Goal: Task Accomplishment & Management: Manage account settings

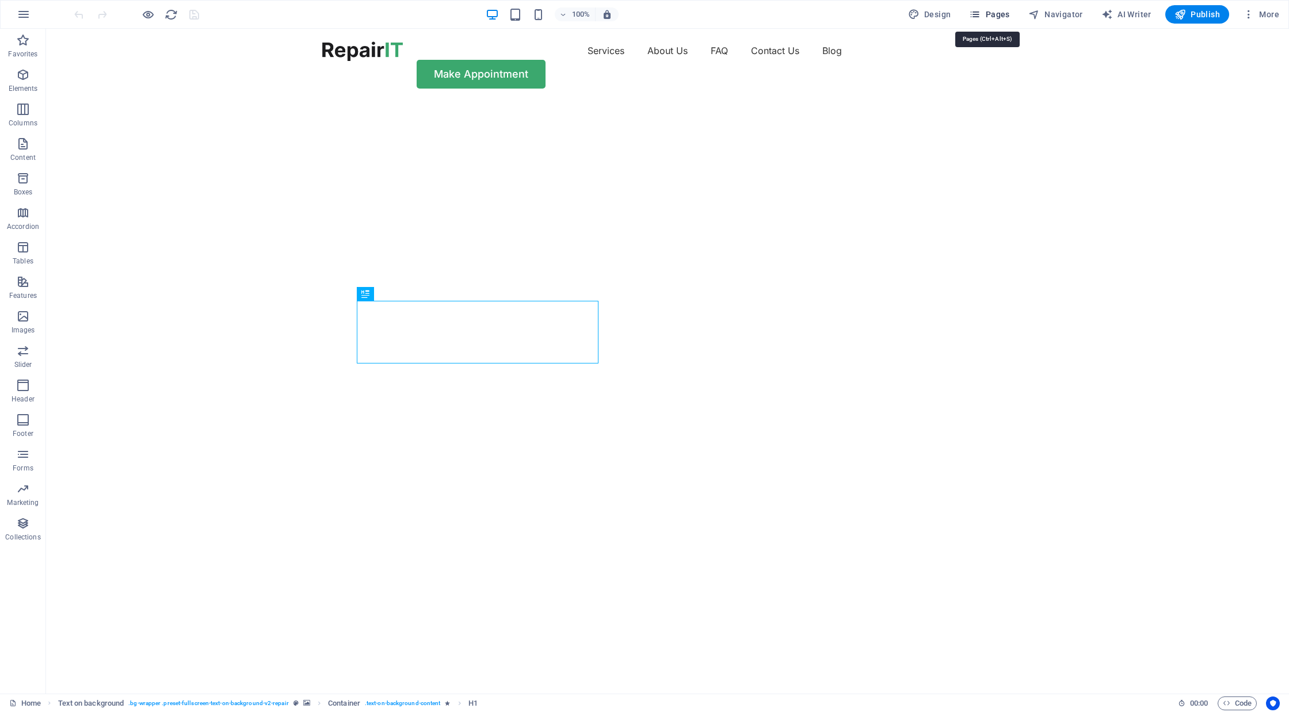
click at [1004, 13] on span "Pages" at bounding box center [989, 15] width 40 height 12
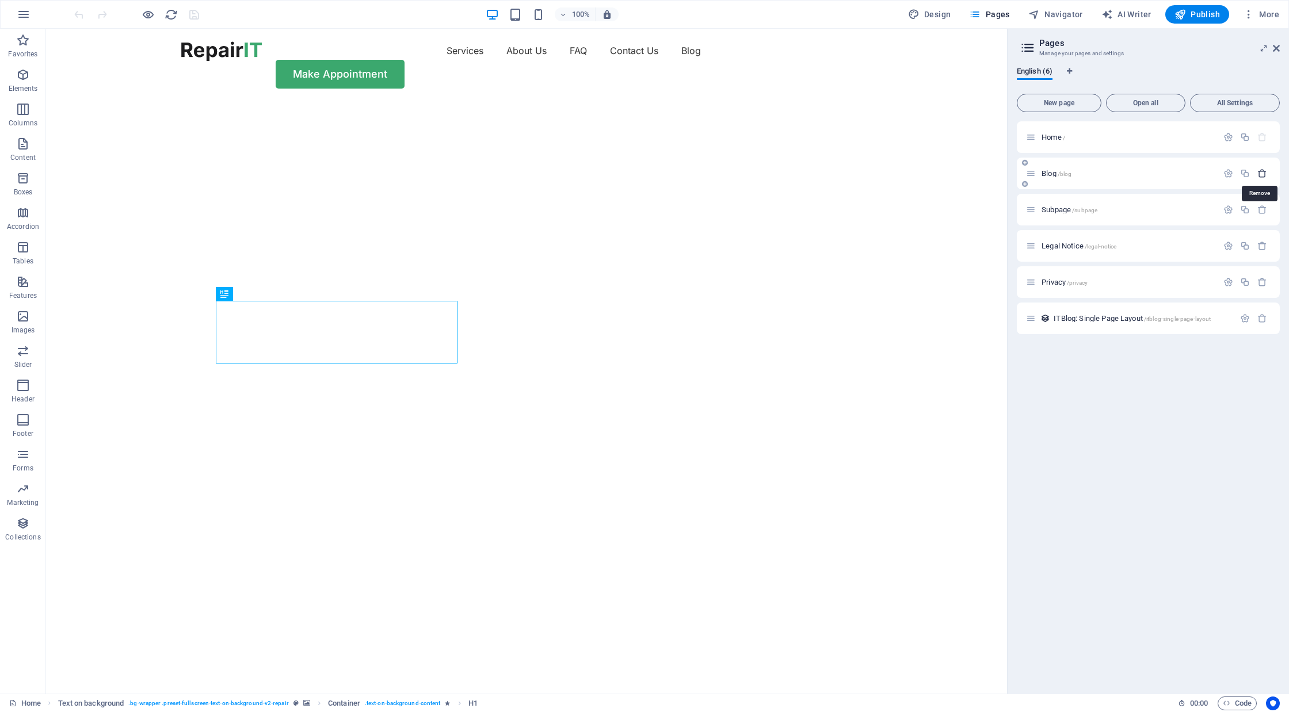
click at [1265, 173] on icon "button" at bounding box center [1262, 174] width 10 height 10
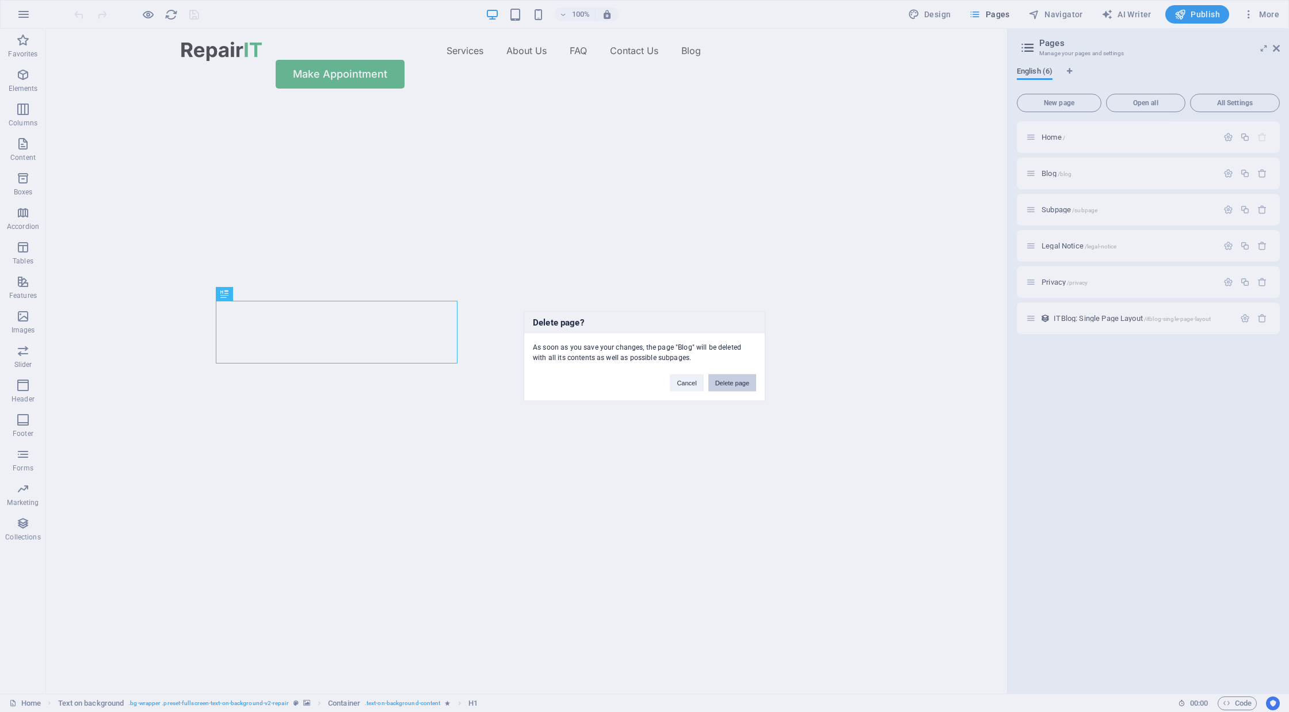
click at [726, 387] on button "Delete page" at bounding box center [732, 383] width 48 height 17
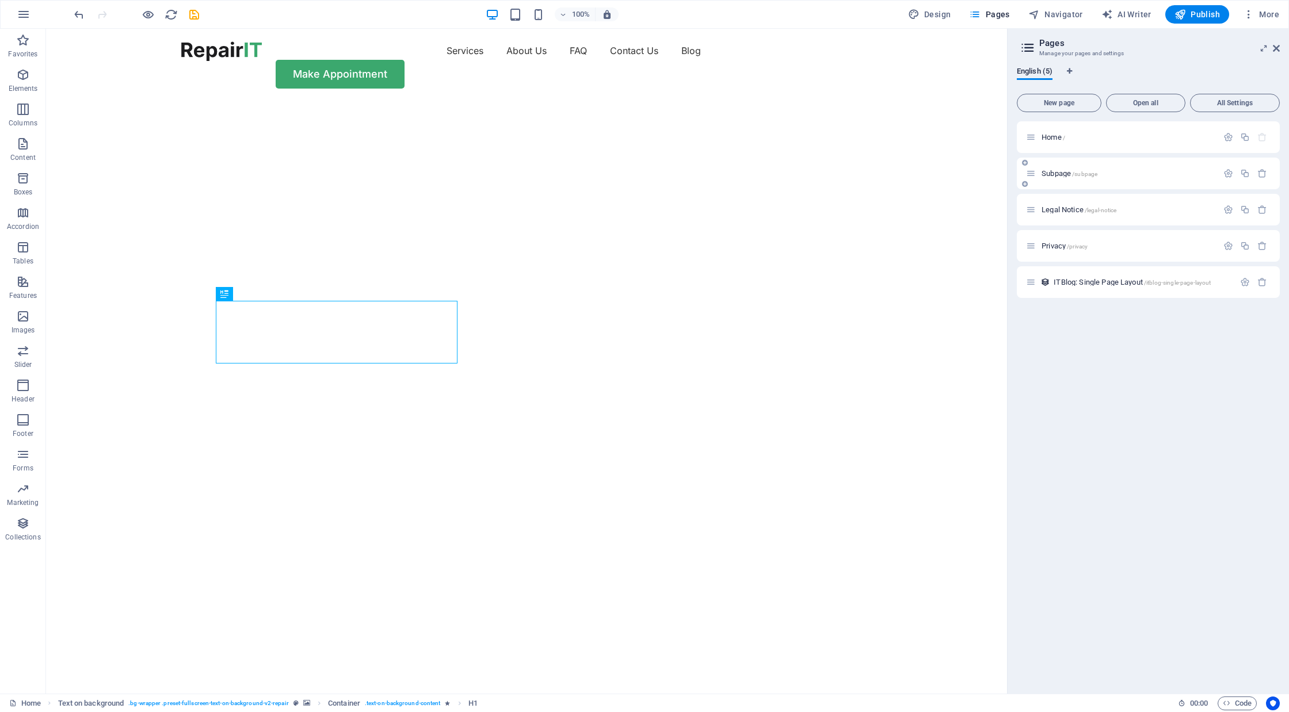
click at [1262, 178] on div at bounding box center [1245, 173] width 51 height 13
click at [1262, 173] on icon "button" at bounding box center [1262, 174] width 10 height 10
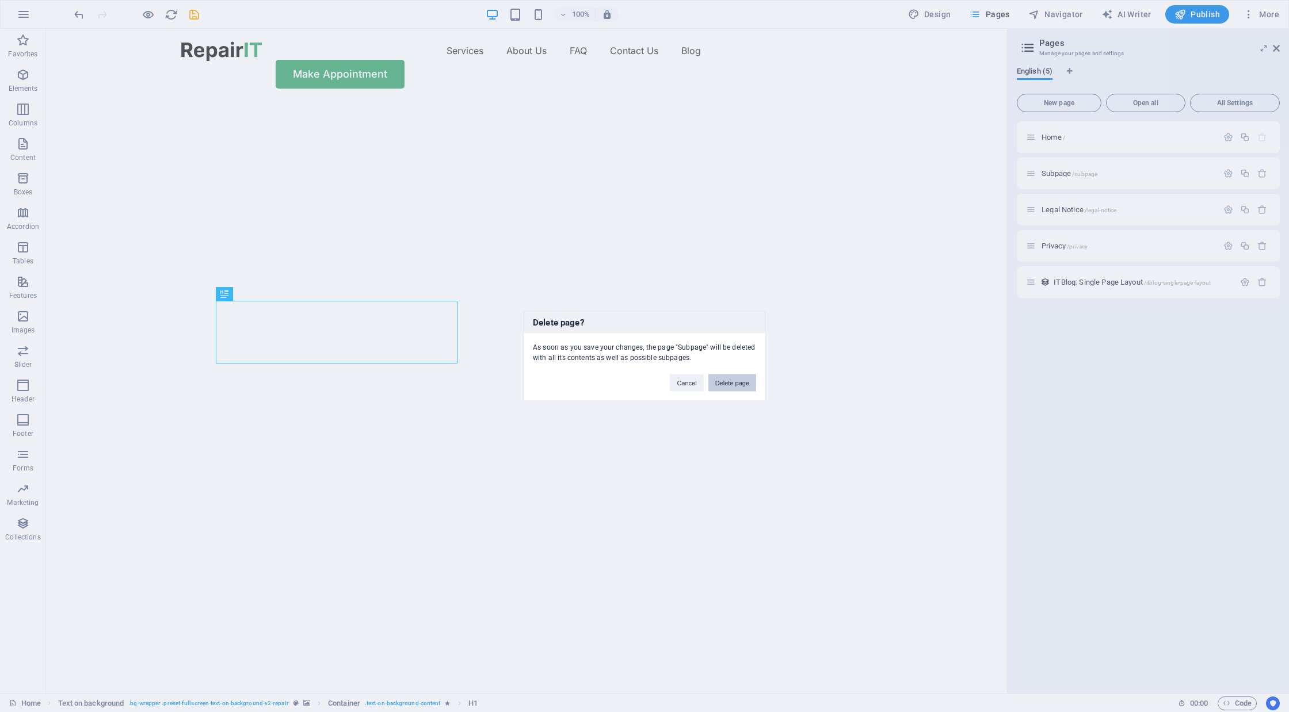
click at [723, 379] on button "Delete page" at bounding box center [732, 383] width 48 height 17
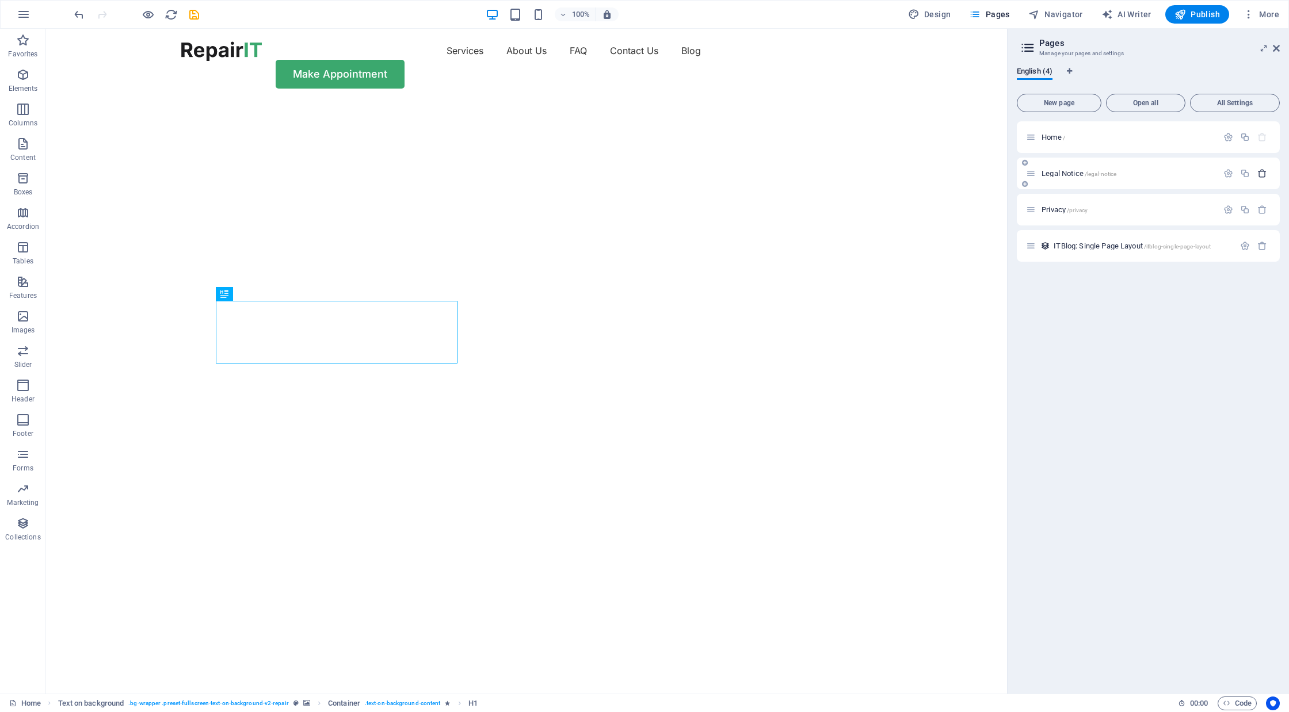
click at [1264, 171] on icon "button" at bounding box center [1262, 174] width 10 height 10
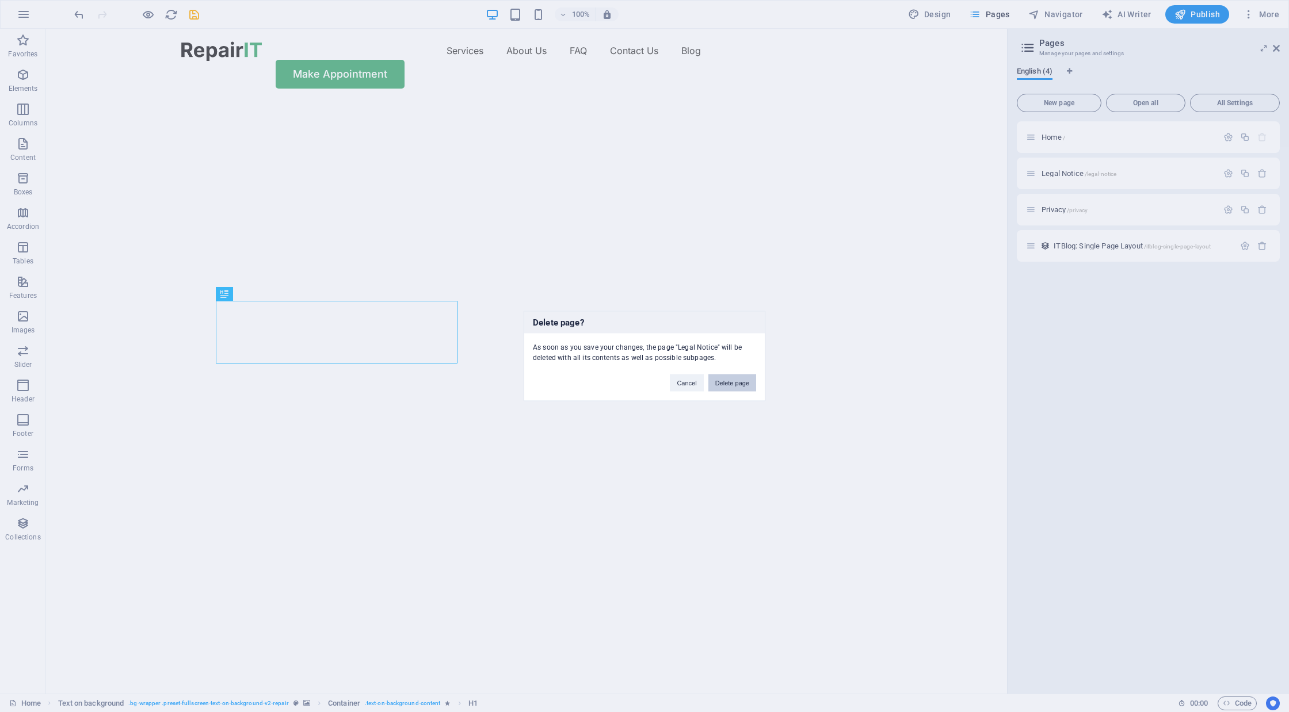
click at [729, 384] on button "Delete page" at bounding box center [732, 383] width 48 height 17
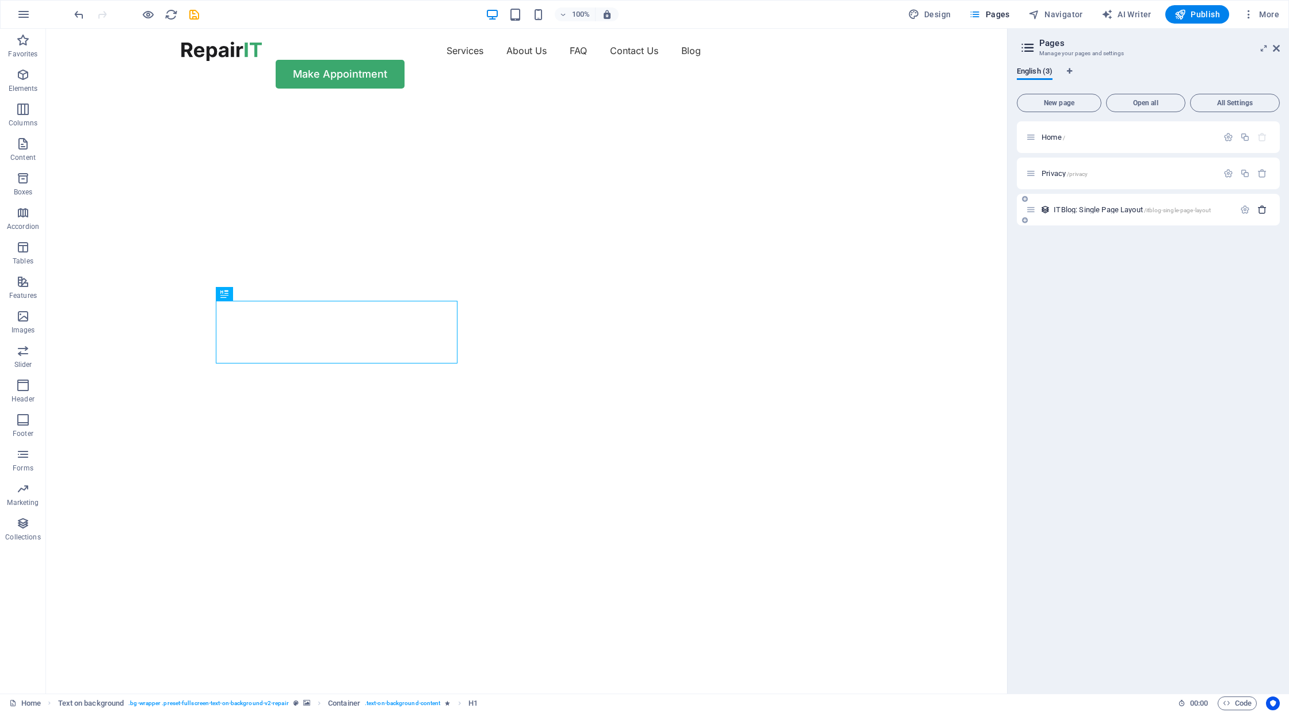
click at [1264, 214] on icon "button" at bounding box center [1262, 210] width 10 height 10
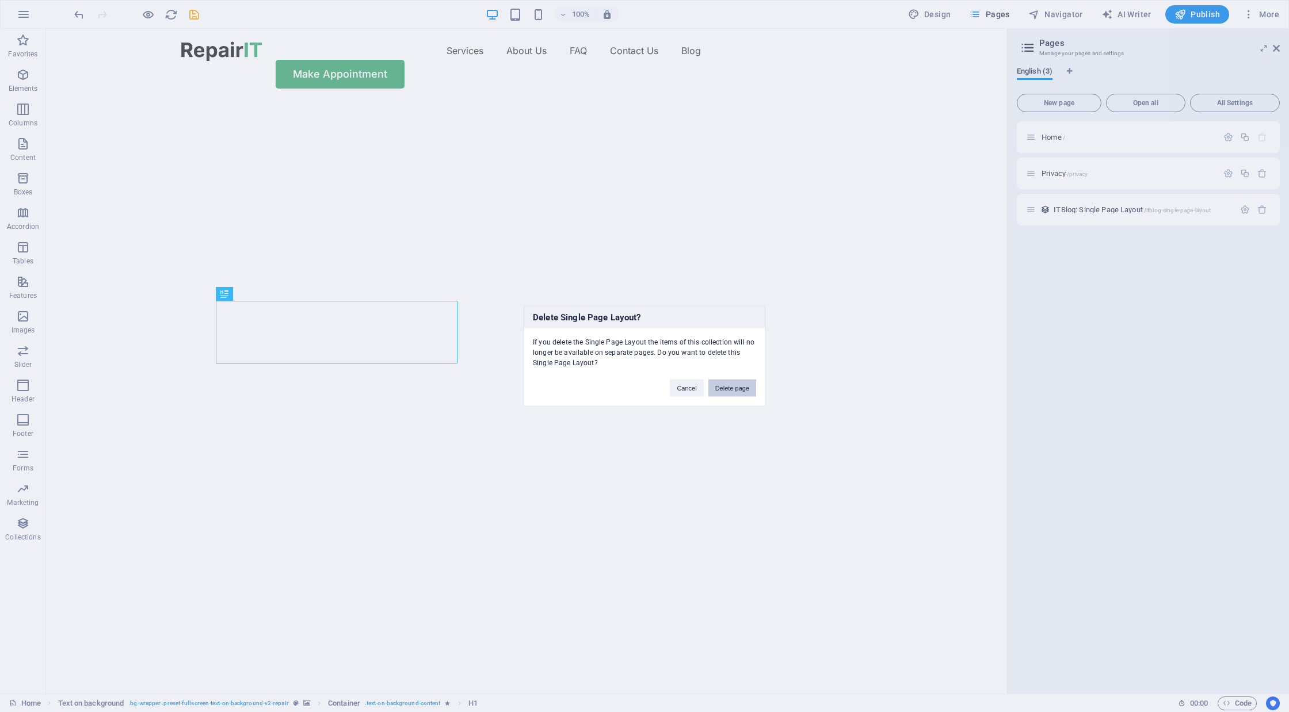
click at [723, 383] on button "Delete page" at bounding box center [732, 388] width 48 height 17
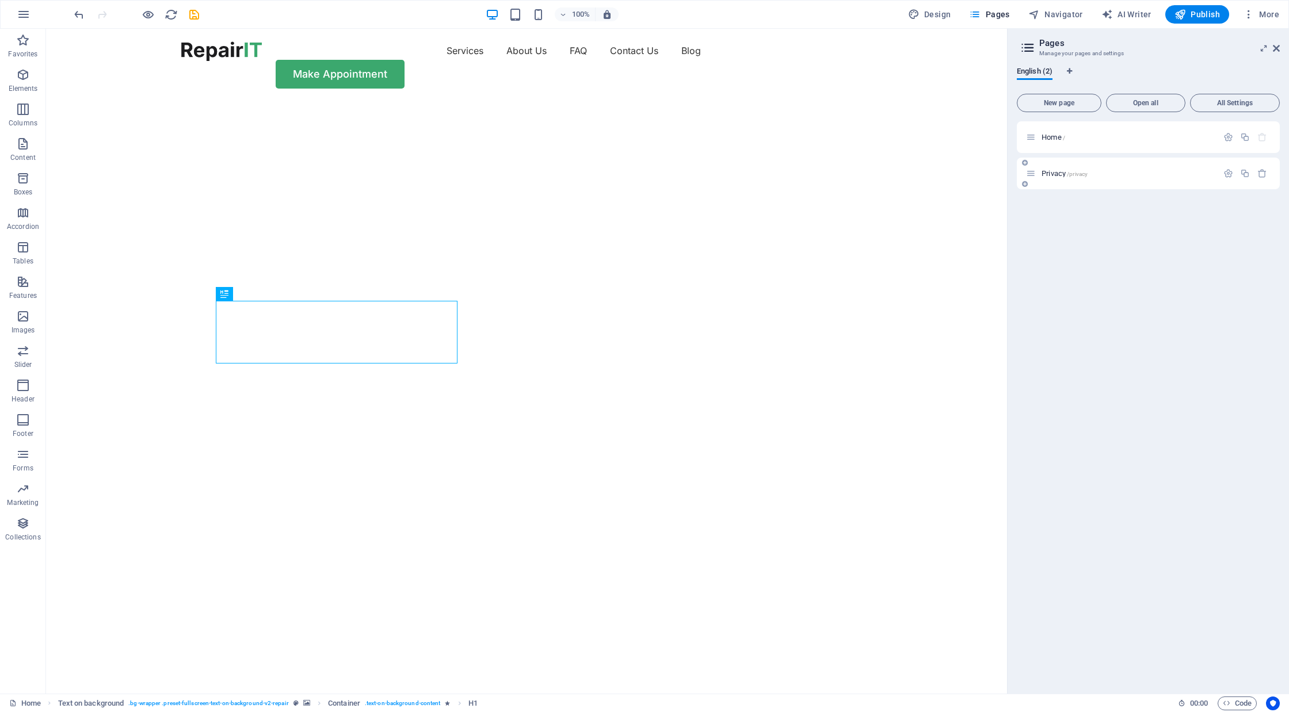
click at [1257, 178] on div at bounding box center [1245, 173] width 51 height 13
click at [1261, 176] on icon "button" at bounding box center [1262, 174] width 10 height 10
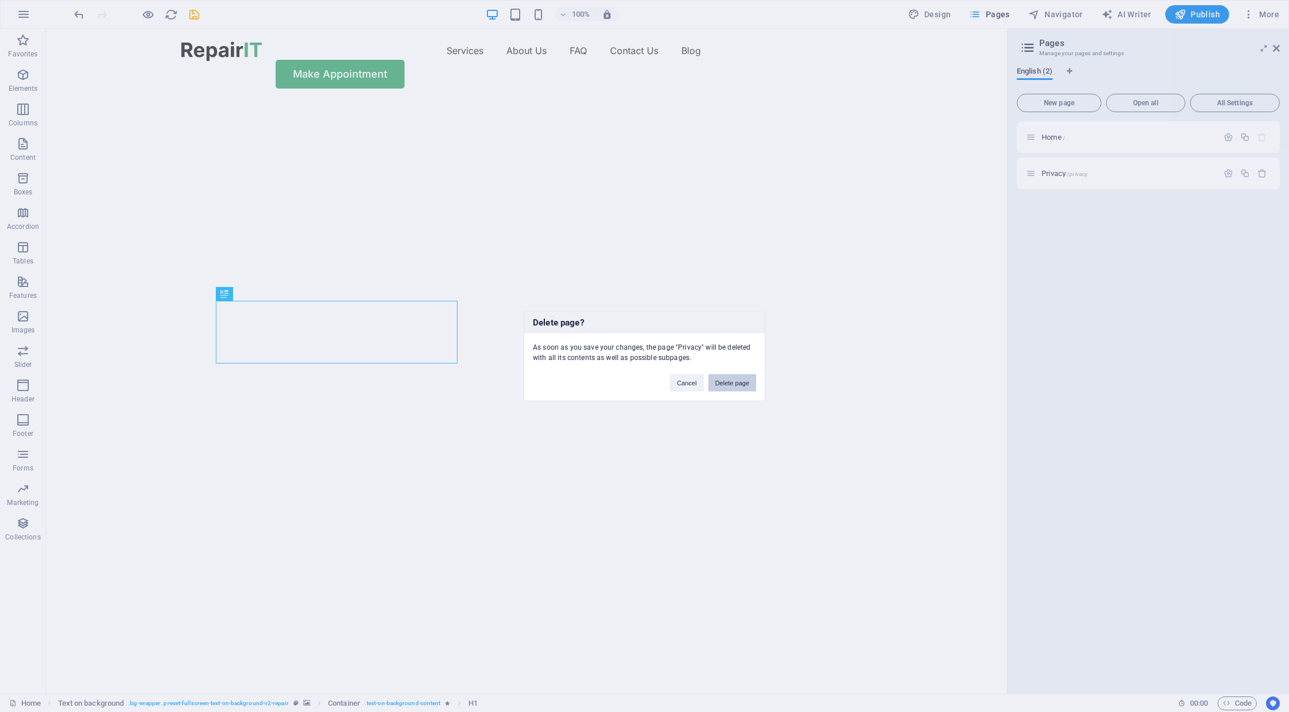
click at [734, 381] on button "Delete page" at bounding box center [732, 383] width 48 height 17
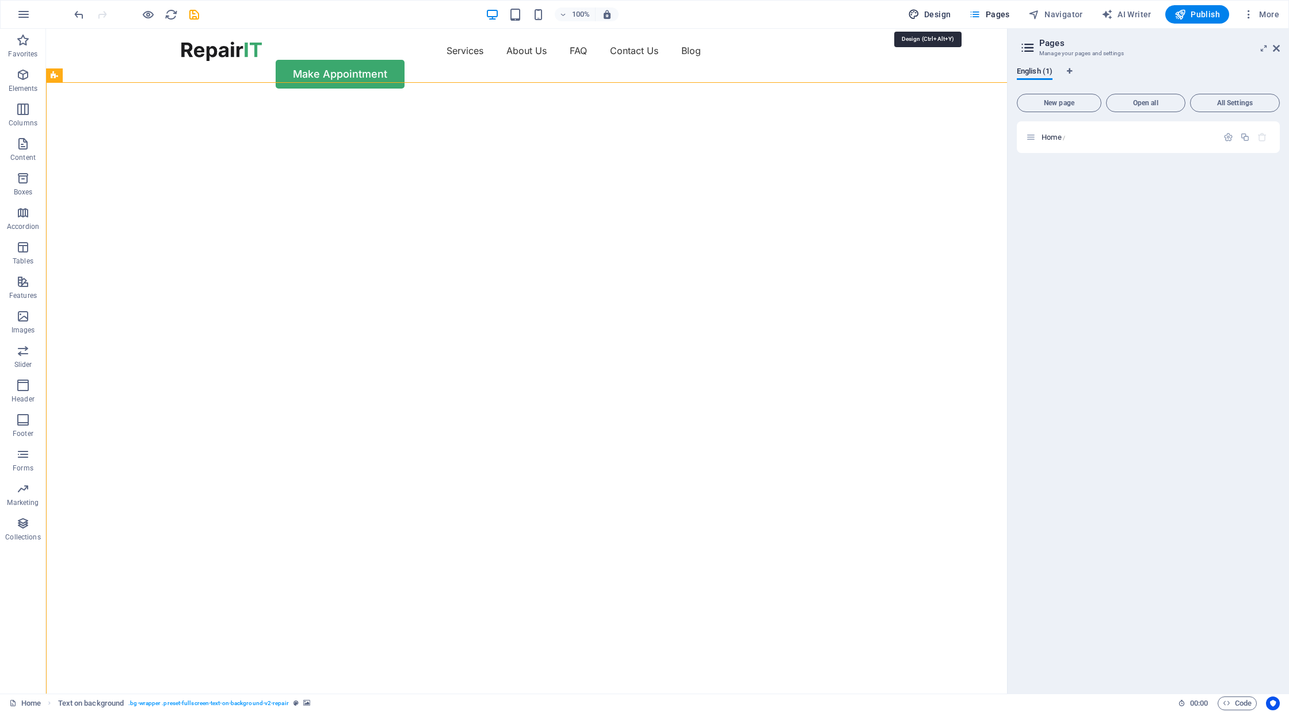
click at [945, 12] on span "Design" at bounding box center [929, 15] width 43 height 12
select select "px"
select select "400"
select select "px"
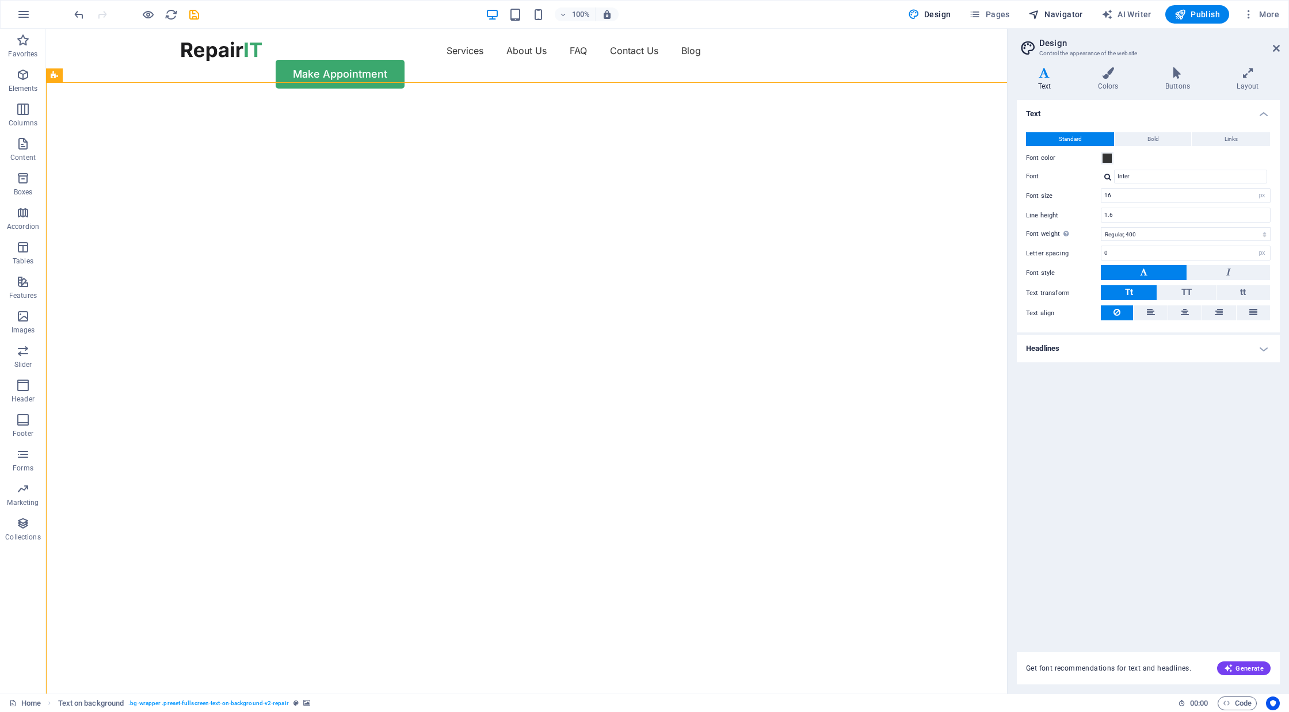
click at [1070, 21] on button "Navigator" at bounding box center [1056, 14] width 64 height 18
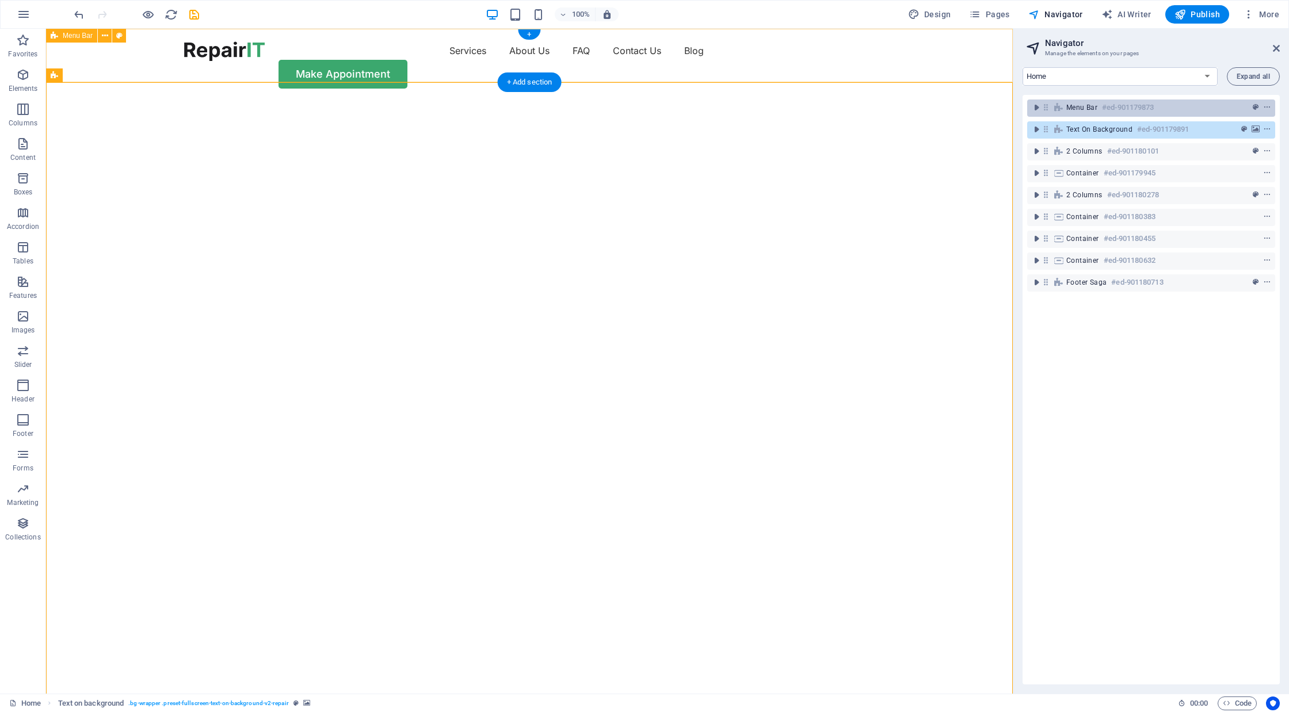
click at [1096, 106] on span "Menu Bar" at bounding box center [1081, 107] width 31 height 9
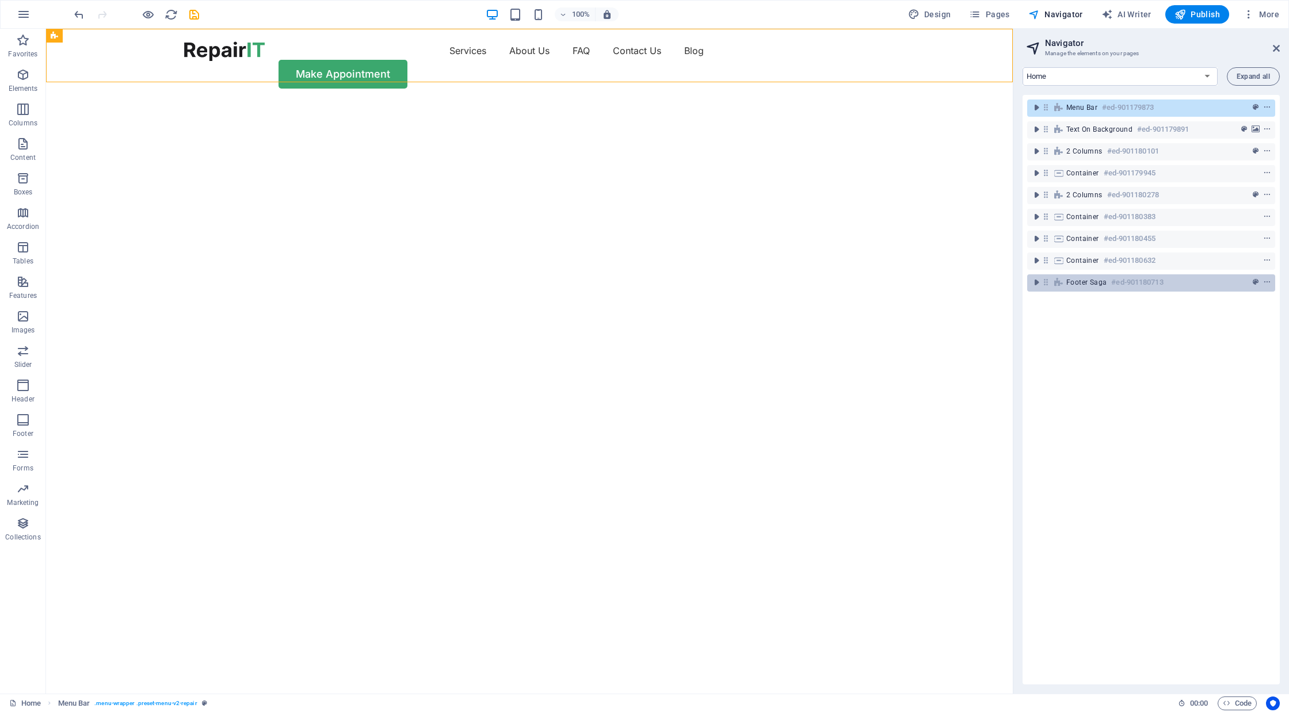
click at [1094, 279] on span "Footer Saga" at bounding box center [1086, 282] width 40 height 9
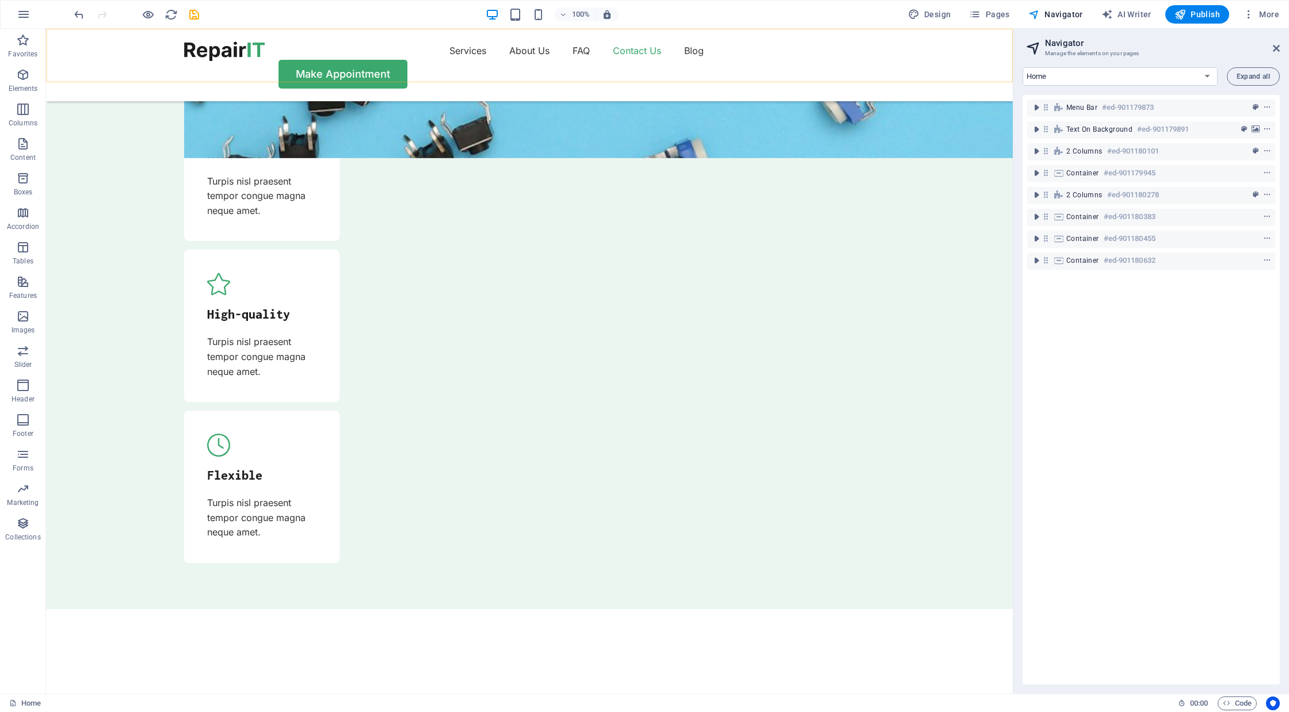
scroll to position [3678, 0]
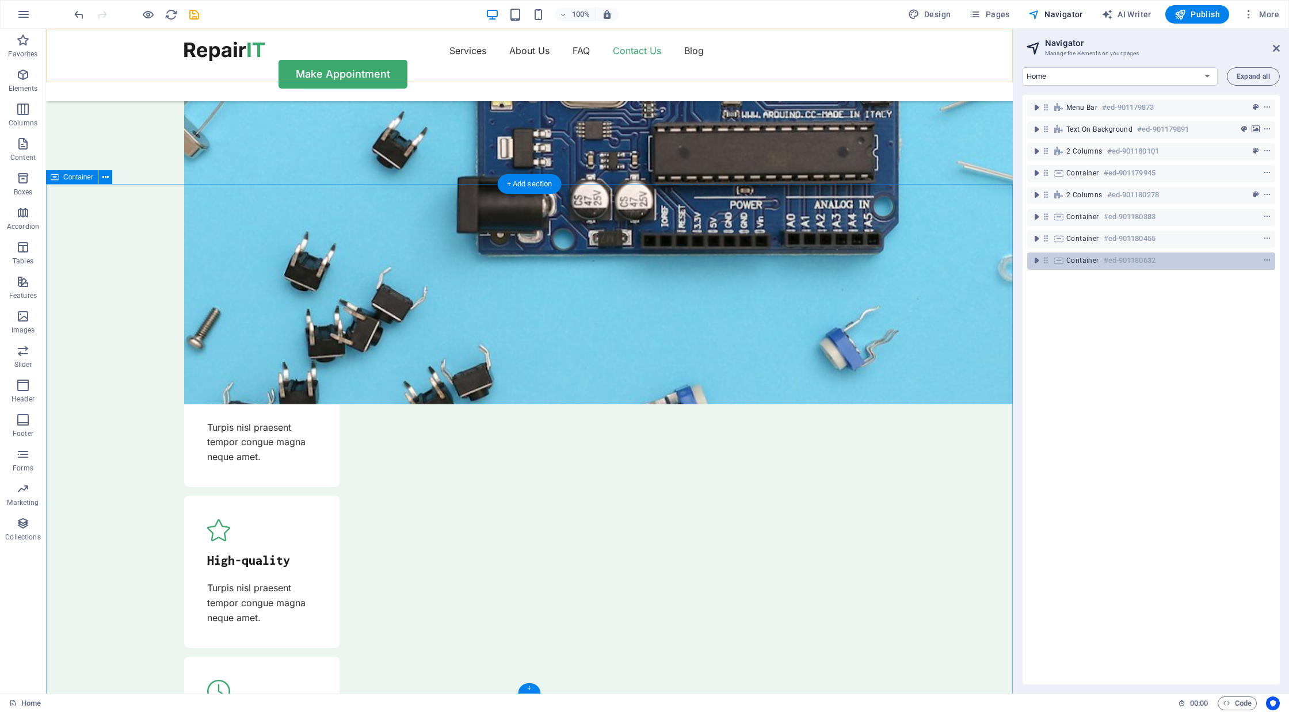
click at [1127, 258] on h6 "#ed-901180632" at bounding box center [1130, 261] width 52 height 14
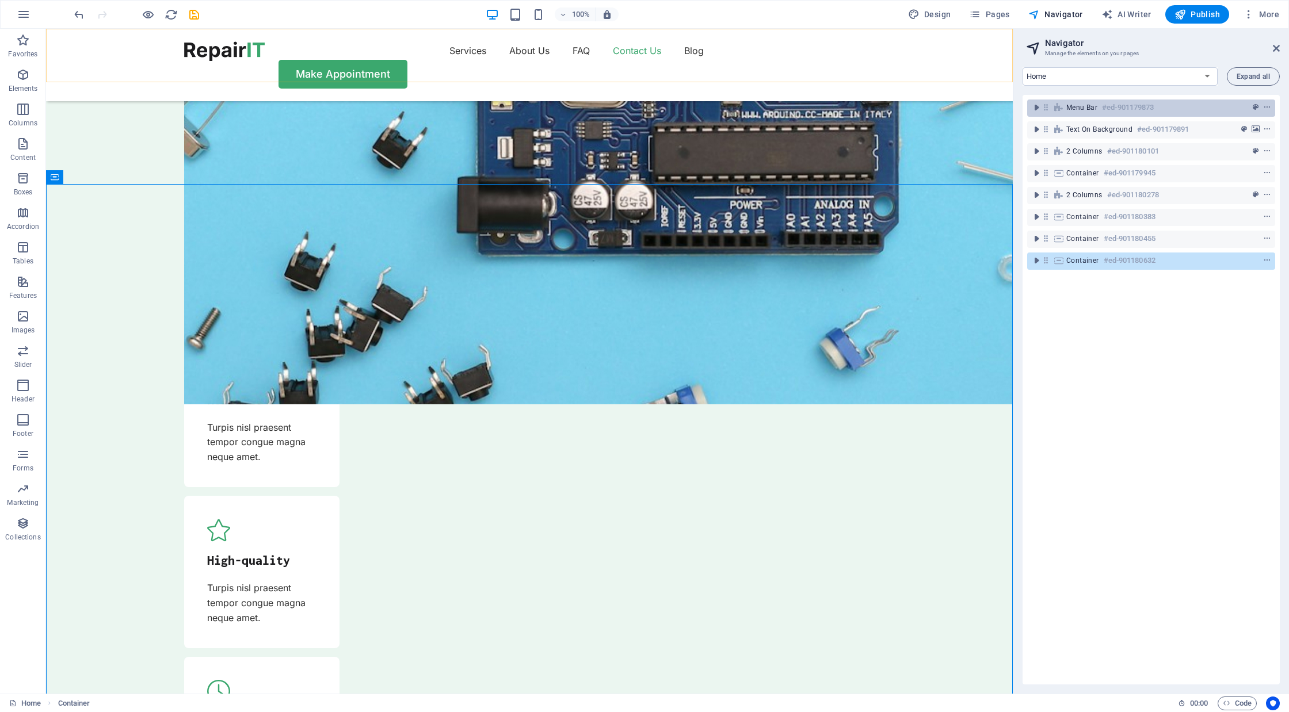
click at [1131, 107] on h6 "#ed-901179873" at bounding box center [1128, 108] width 52 height 14
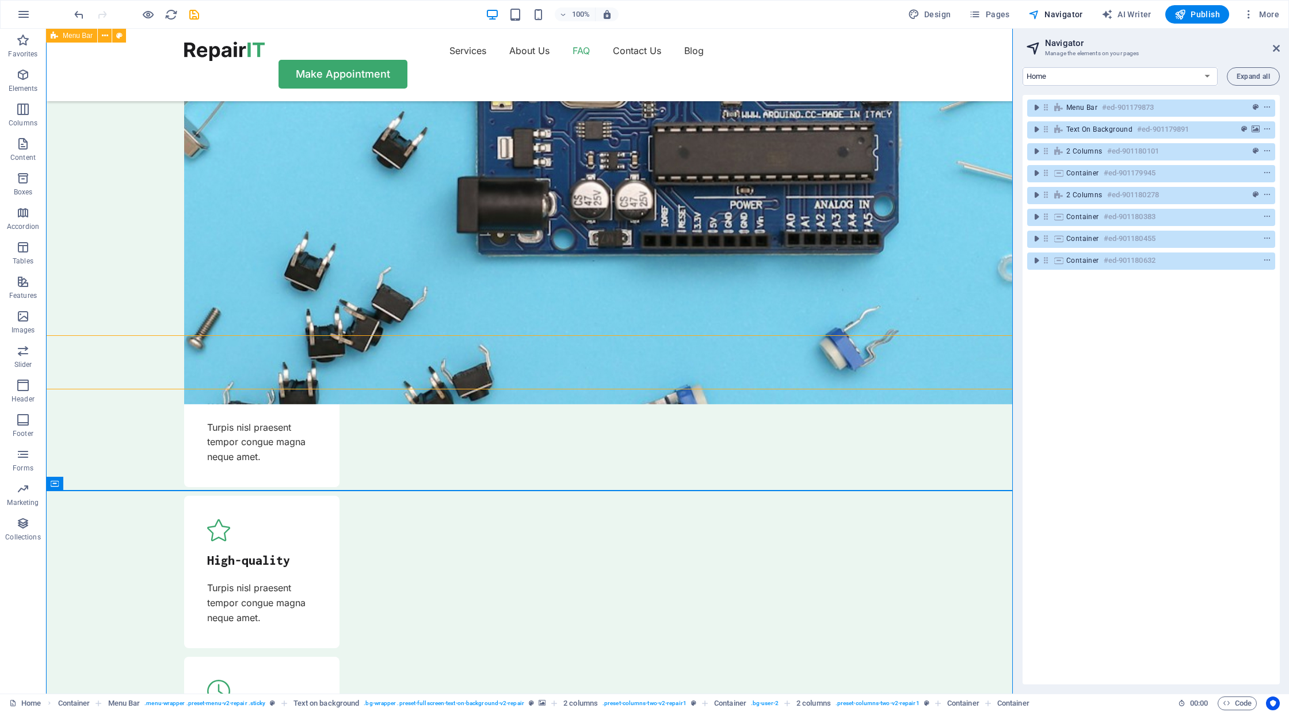
scroll to position [3371, 0]
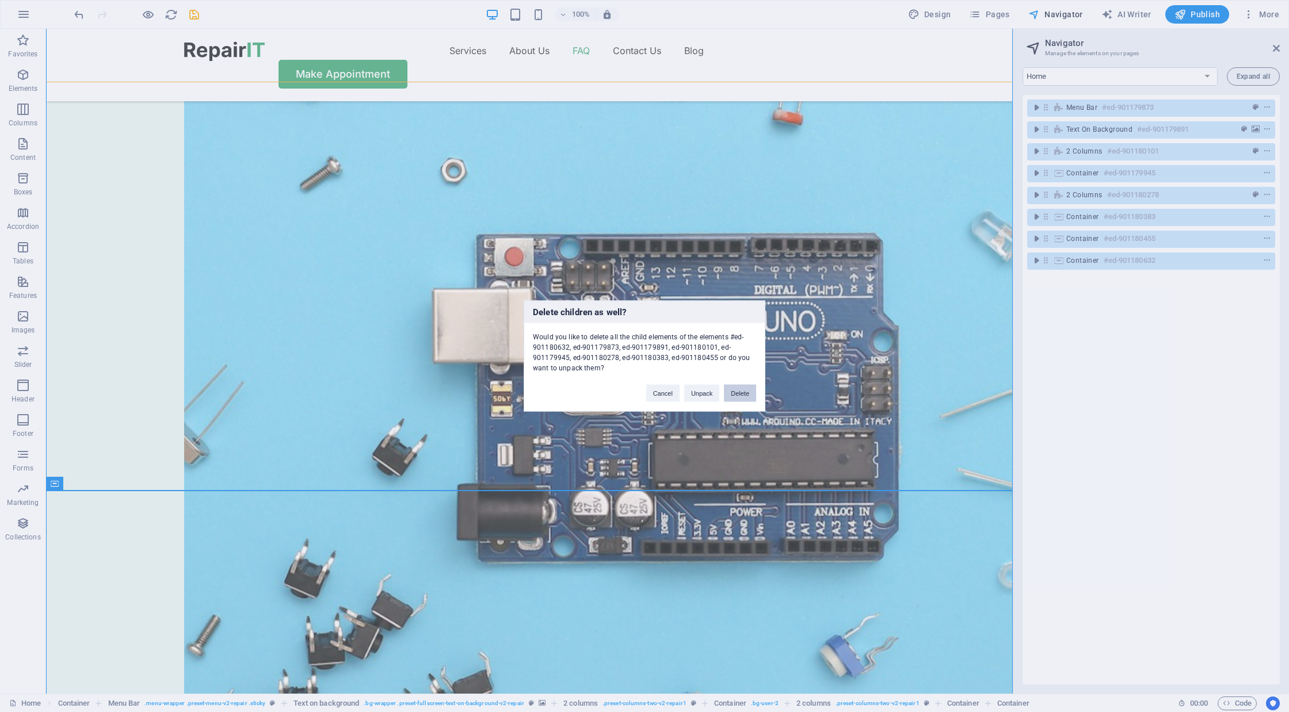
click at [731, 395] on button "Delete" at bounding box center [740, 393] width 32 height 17
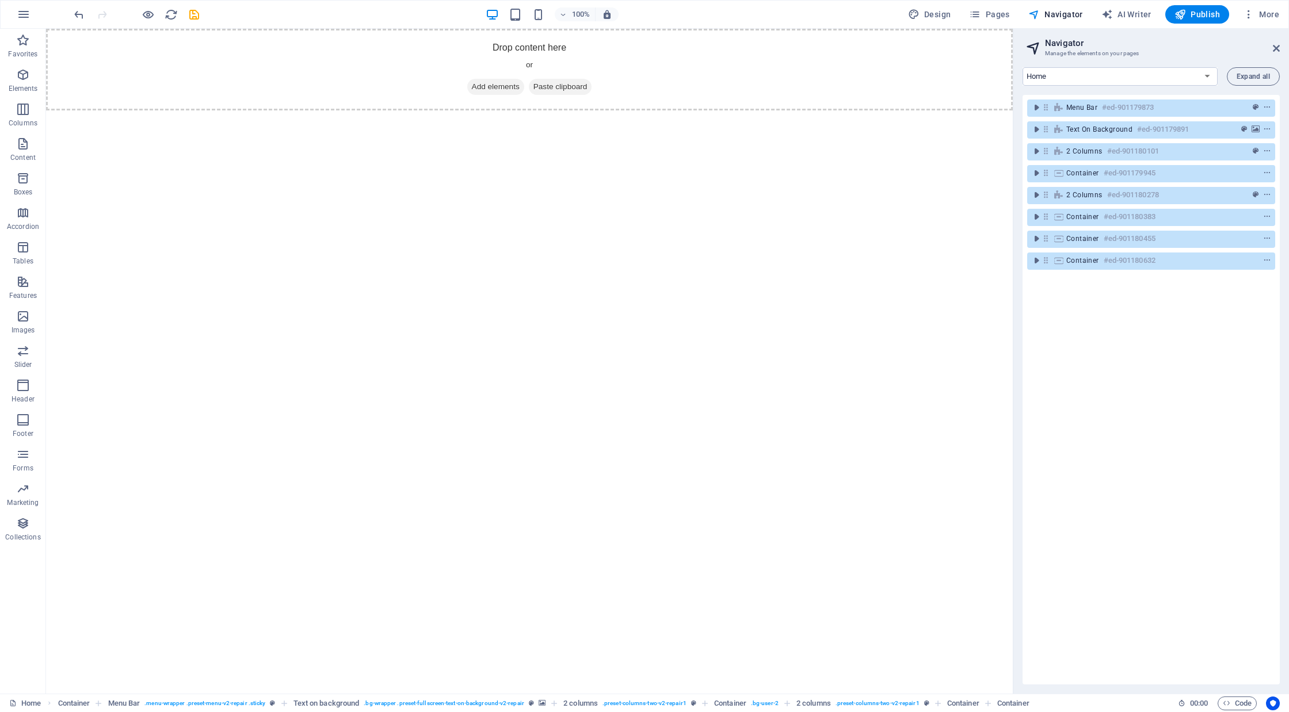
scroll to position [0, 0]
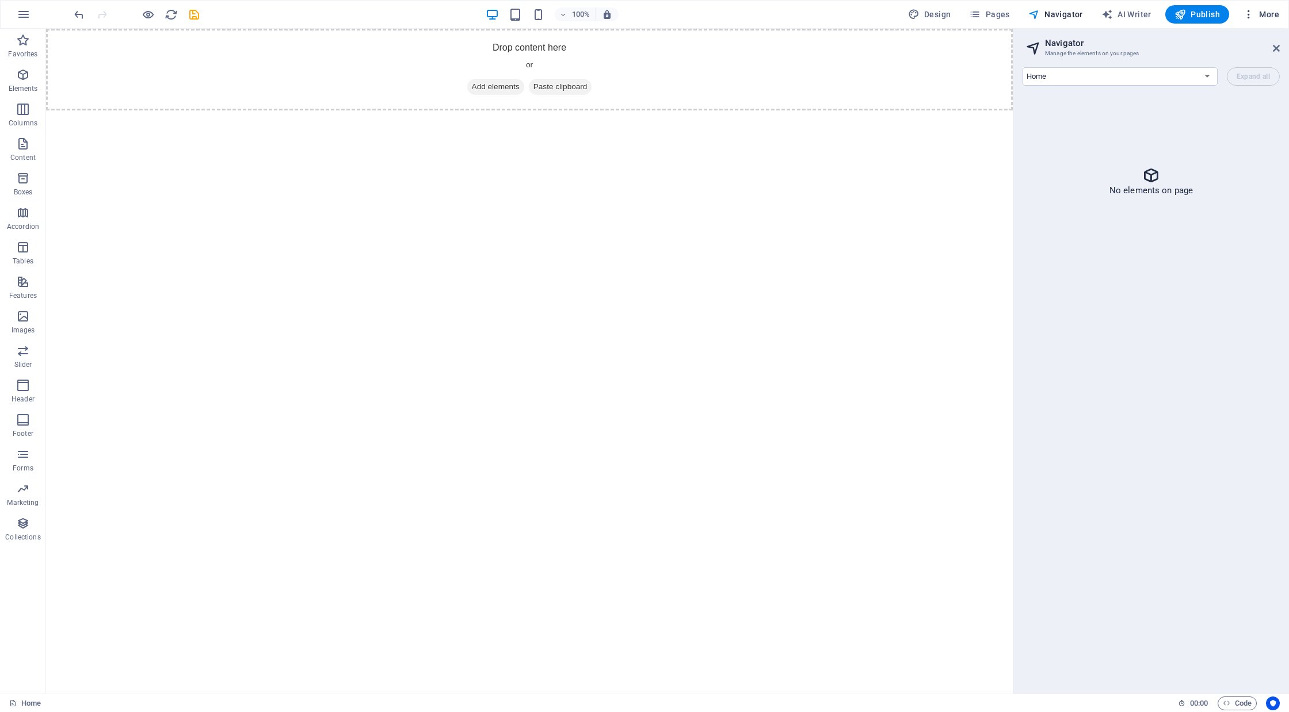
click at [1274, 7] on button "More" at bounding box center [1260, 14] width 45 height 18
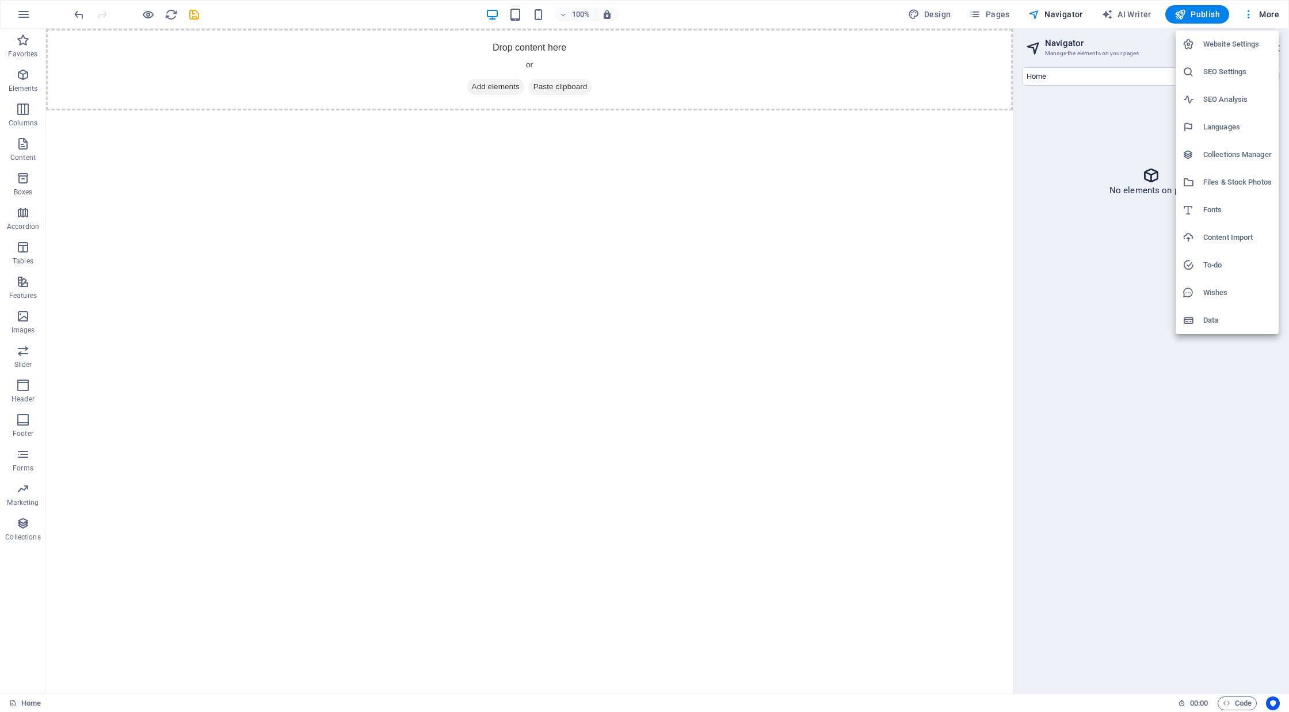
click at [1216, 166] on li "Collections Manager" at bounding box center [1227, 155] width 103 height 28
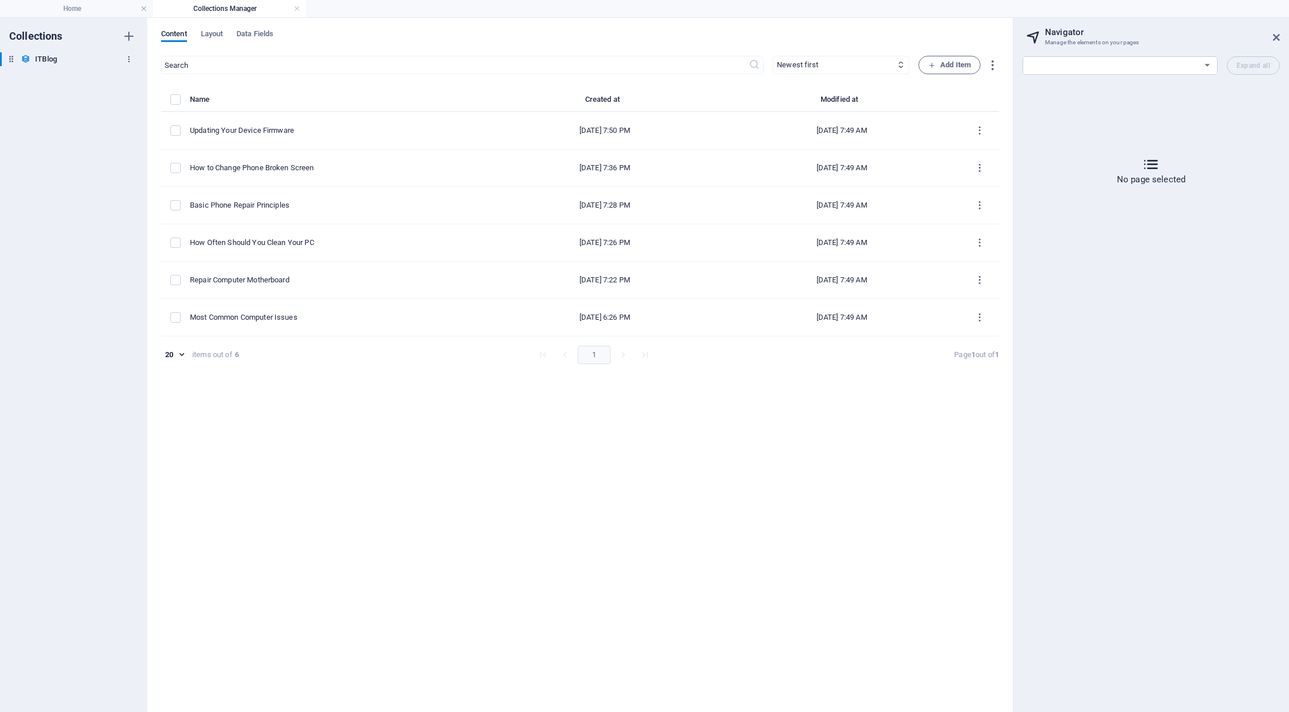
click at [132, 58] on icon "button" at bounding box center [129, 59] width 8 height 8
click at [135, 142] on h6 "Delete" at bounding box center [138, 138] width 31 height 14
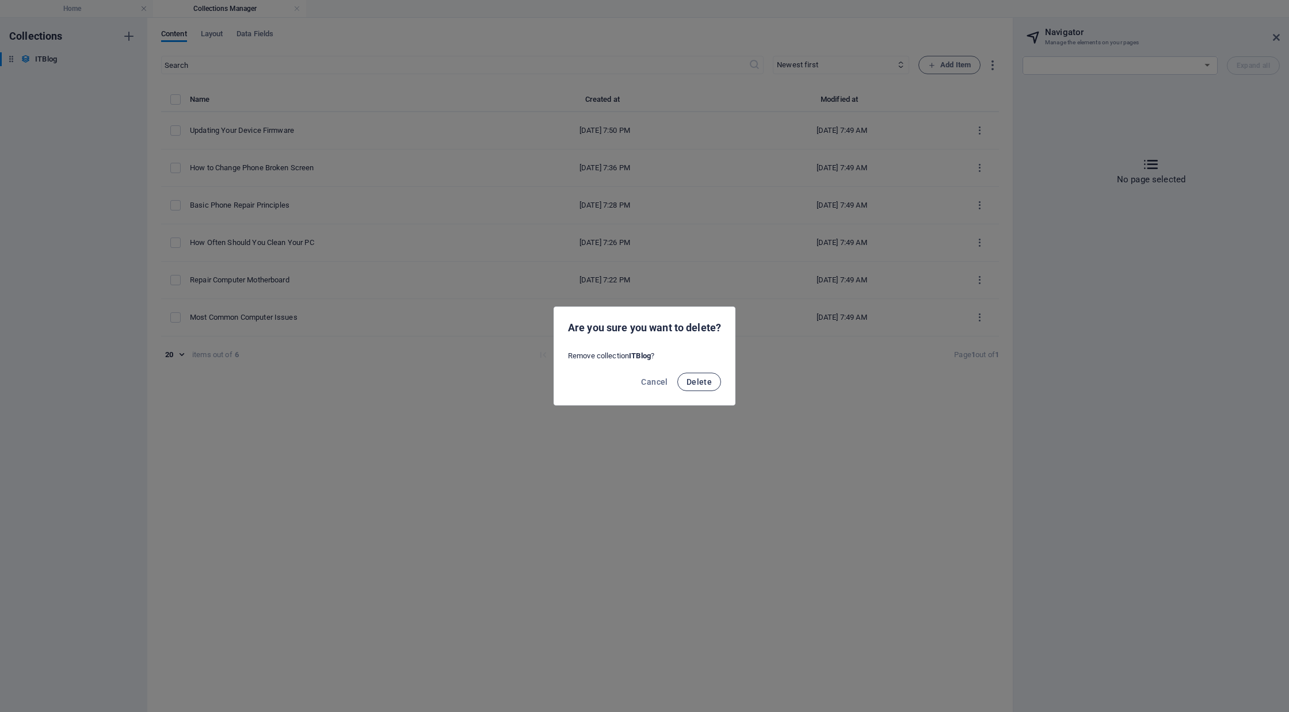
click at [718, 382] on button "Delete" at bounding box center [699, 382] width 44 height 18
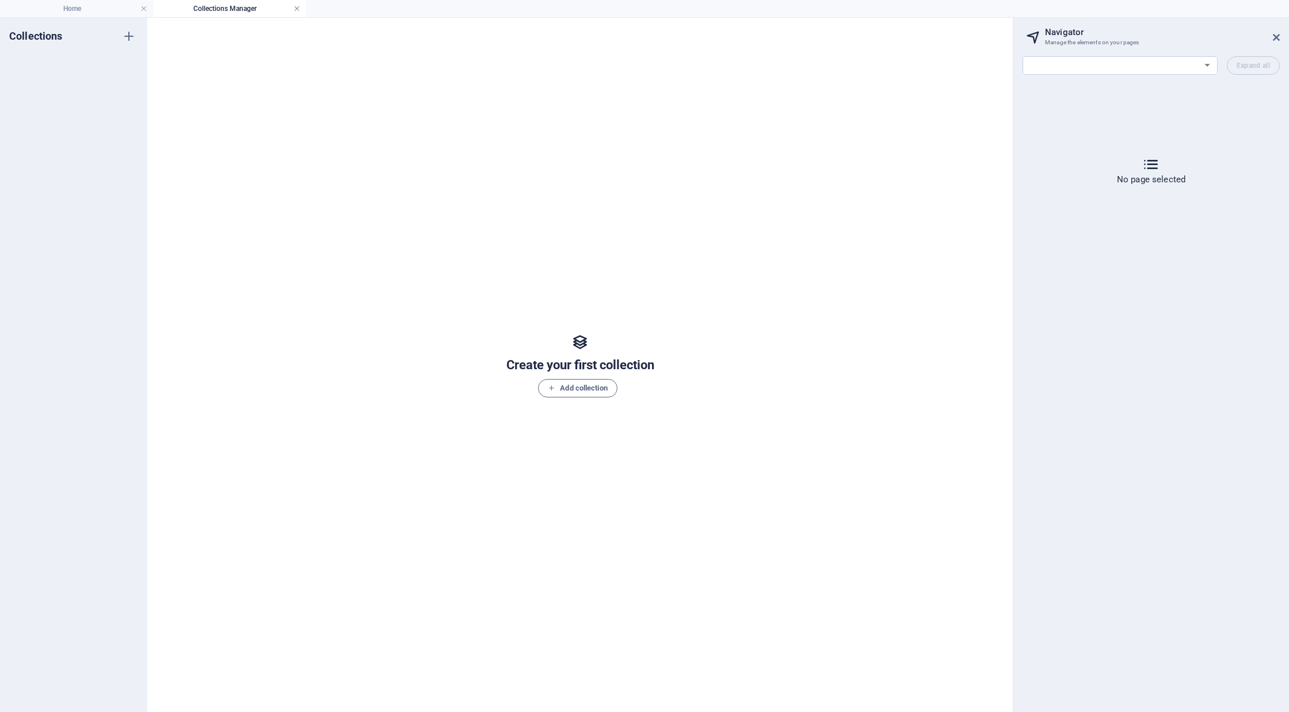
click at [295, 7] on link at bounding box center [296, 8] width 7 height 11
select select "16934847-en"
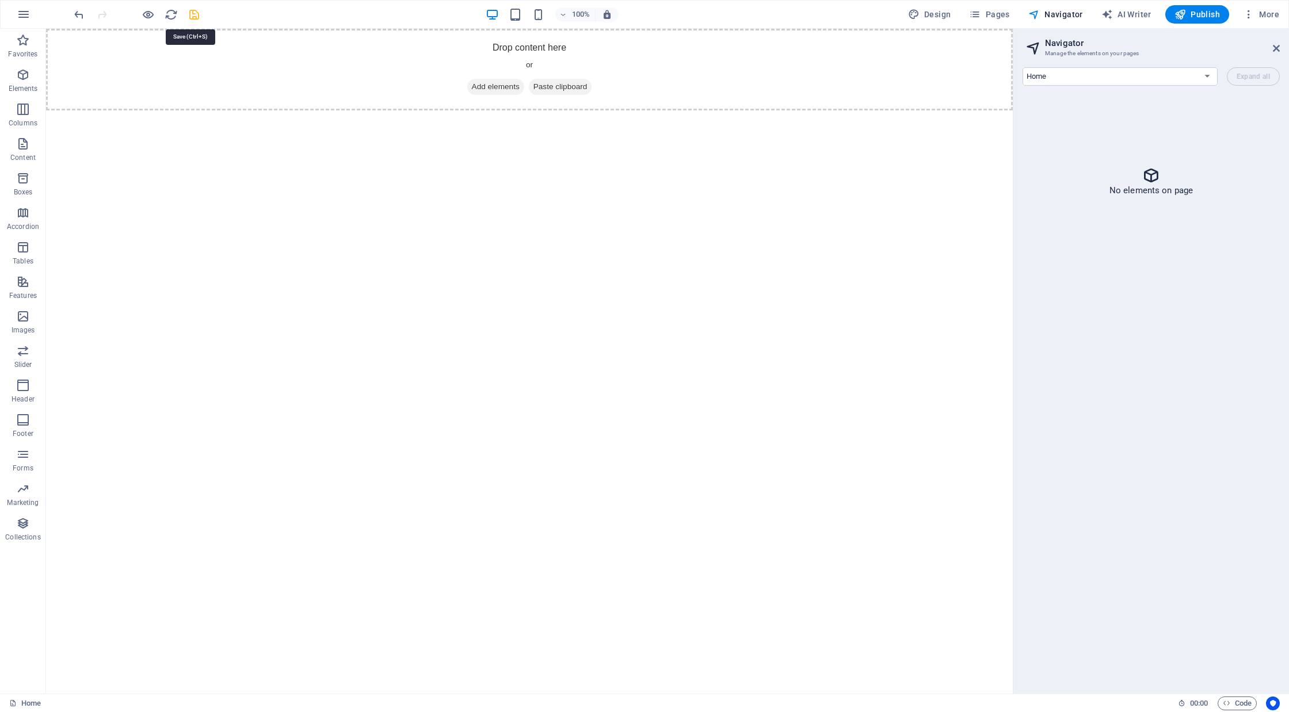
click at [189, 12] on icon "save" at bounding box center [194, 14] width 13 height 13
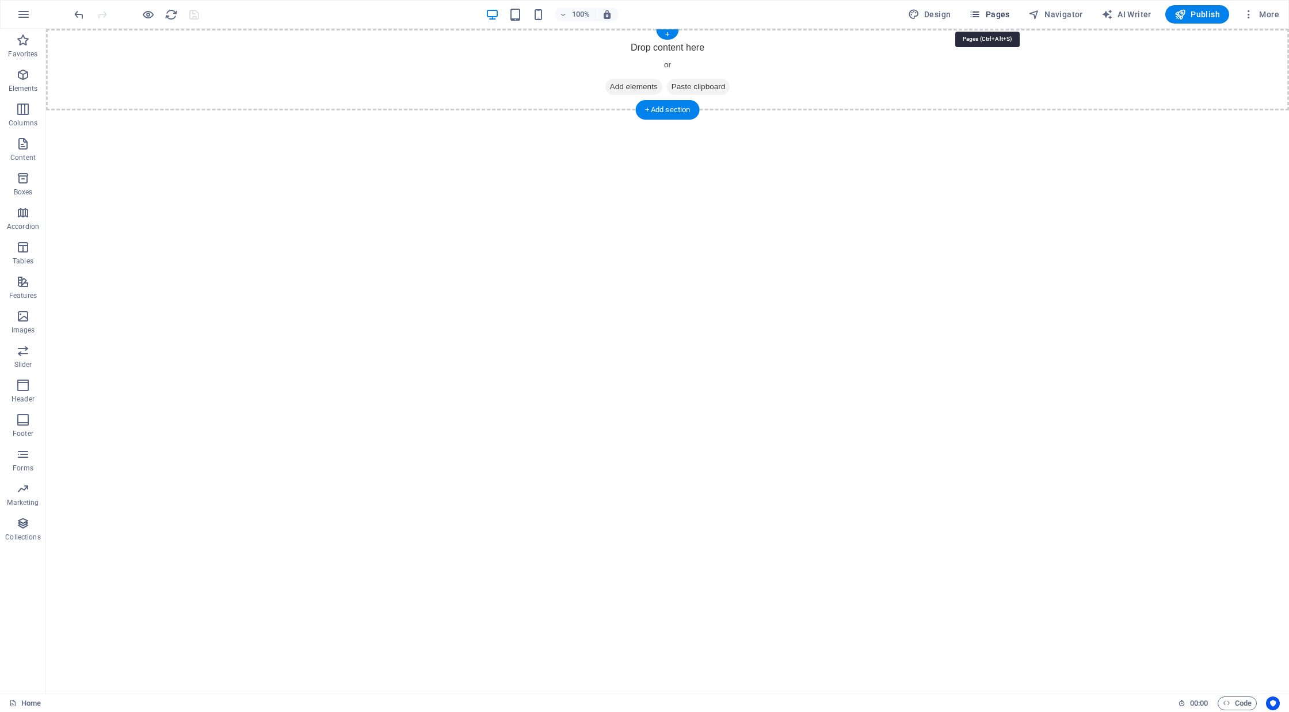
click at [990, 16] on span "Pages" at bounding box center [989, 15] width 40 height 12
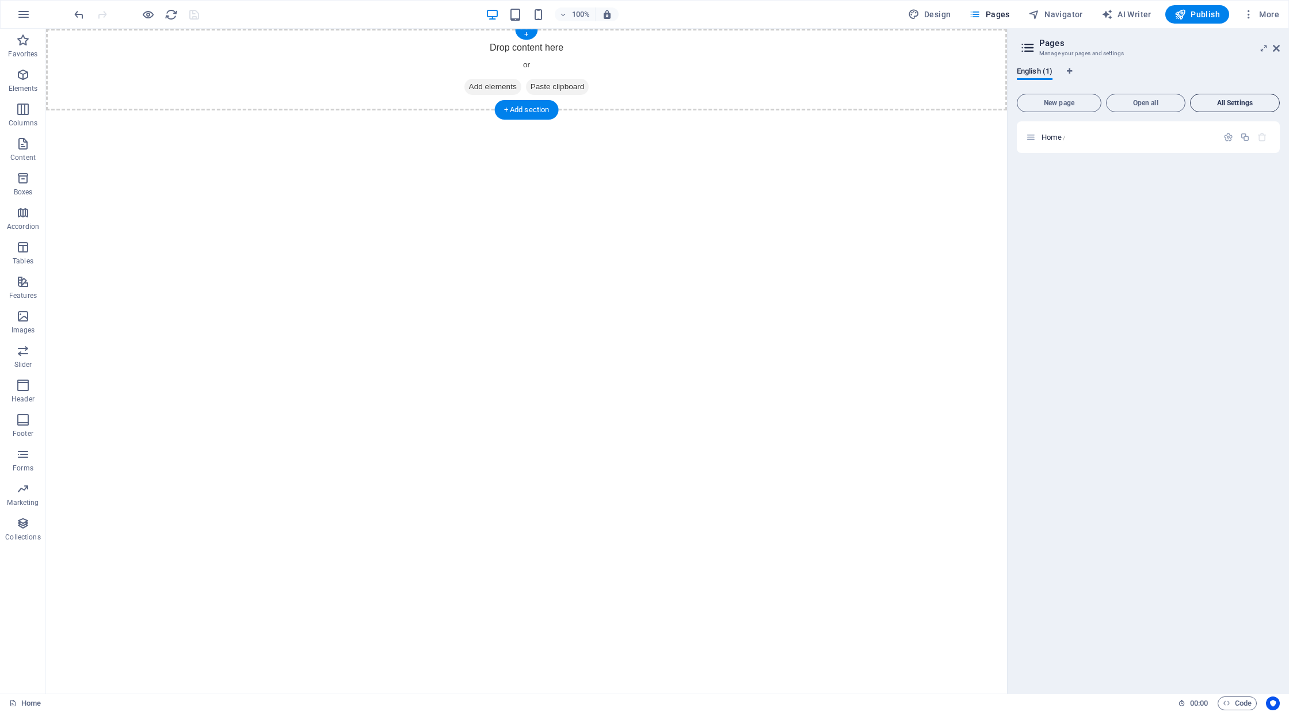
click at [1236, 100] on span "All Settings" at bounding box center [1234, 103] width 79 height 7
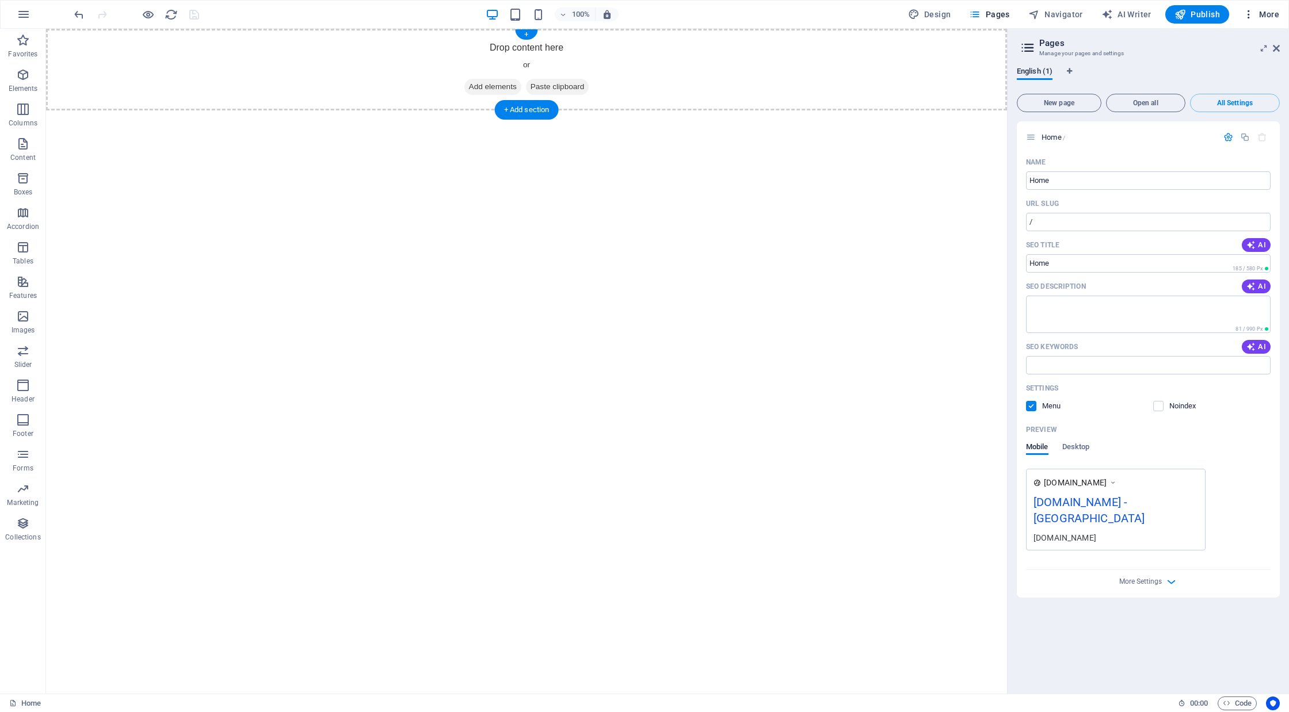
click at [1254, 9] on icon "button" at bounding box center [1249, 15] width 12 height 12
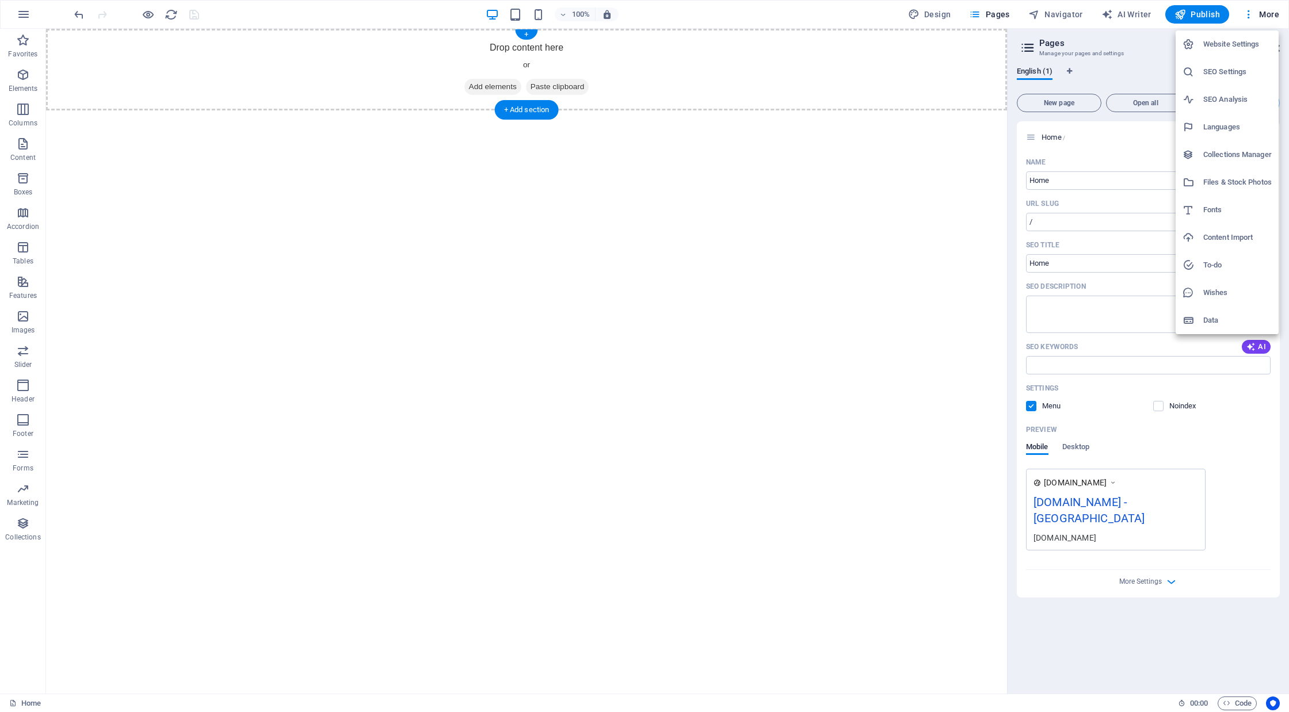
click at [1249, 41] on h6 "Website Settings" at bounding box center [1237, 44] width 68 height 14
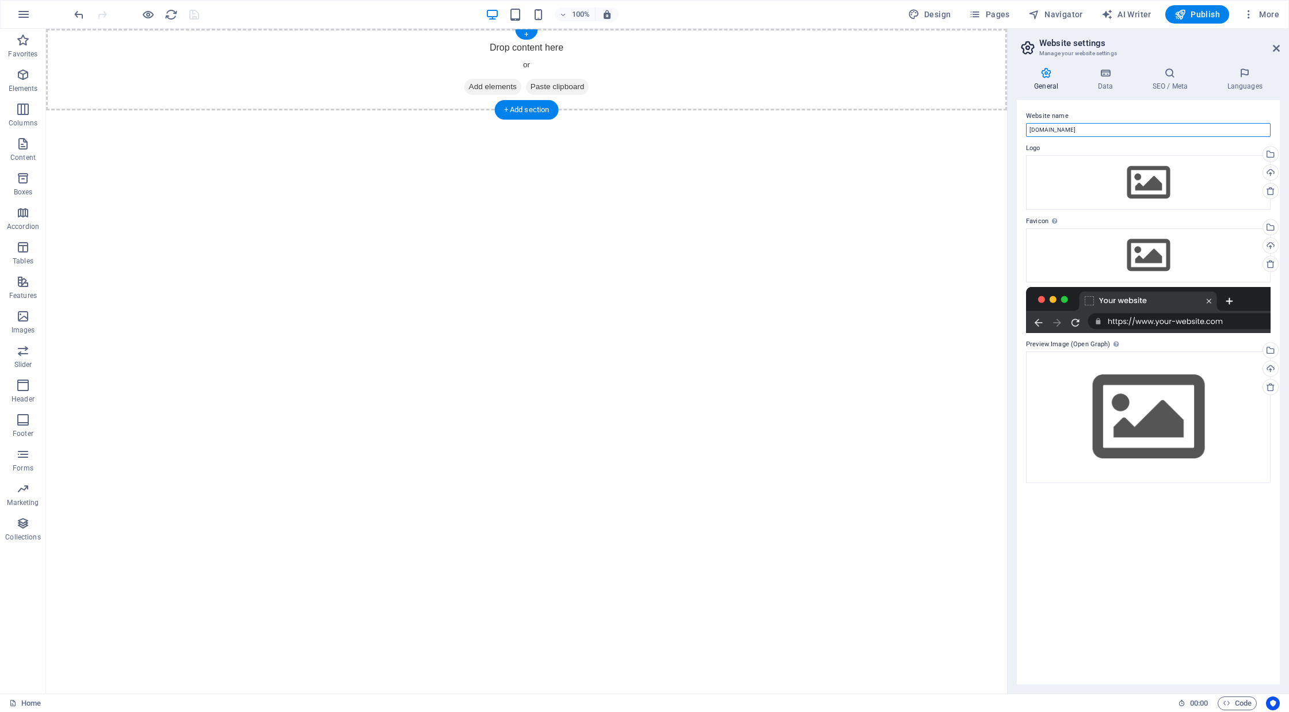
drag, startPoint x: 1156, startPoint y: 159, endPoint x: 902, endPoint y: 130, distance: 254.8
click at [1105, 75] on icon at bounding box center [1105, 73] width 50 height 12
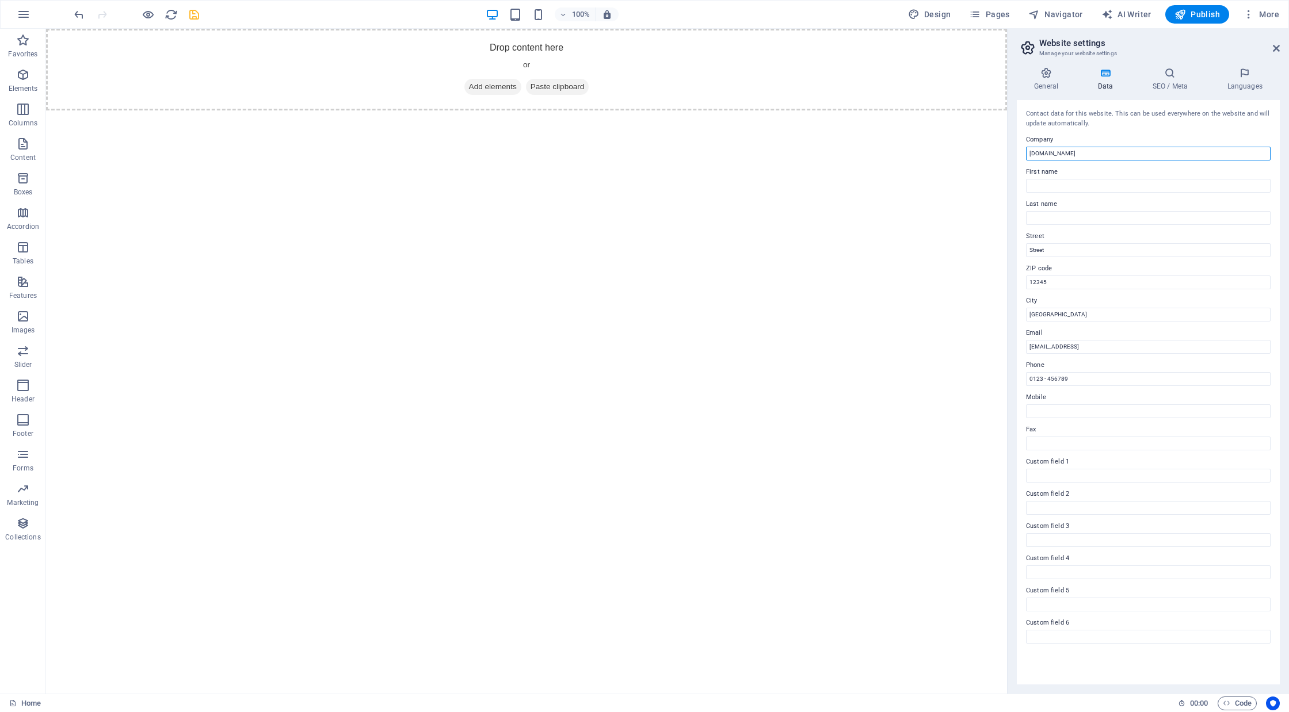
click at [1086, 155] on input "[DOMAIN_NAME]" at bounding box center [1148, 154] width 245 height 14
click at [1166, 86] on h4 "SEO / Meta" at bounding box center [1172, 79] width 75 height 24
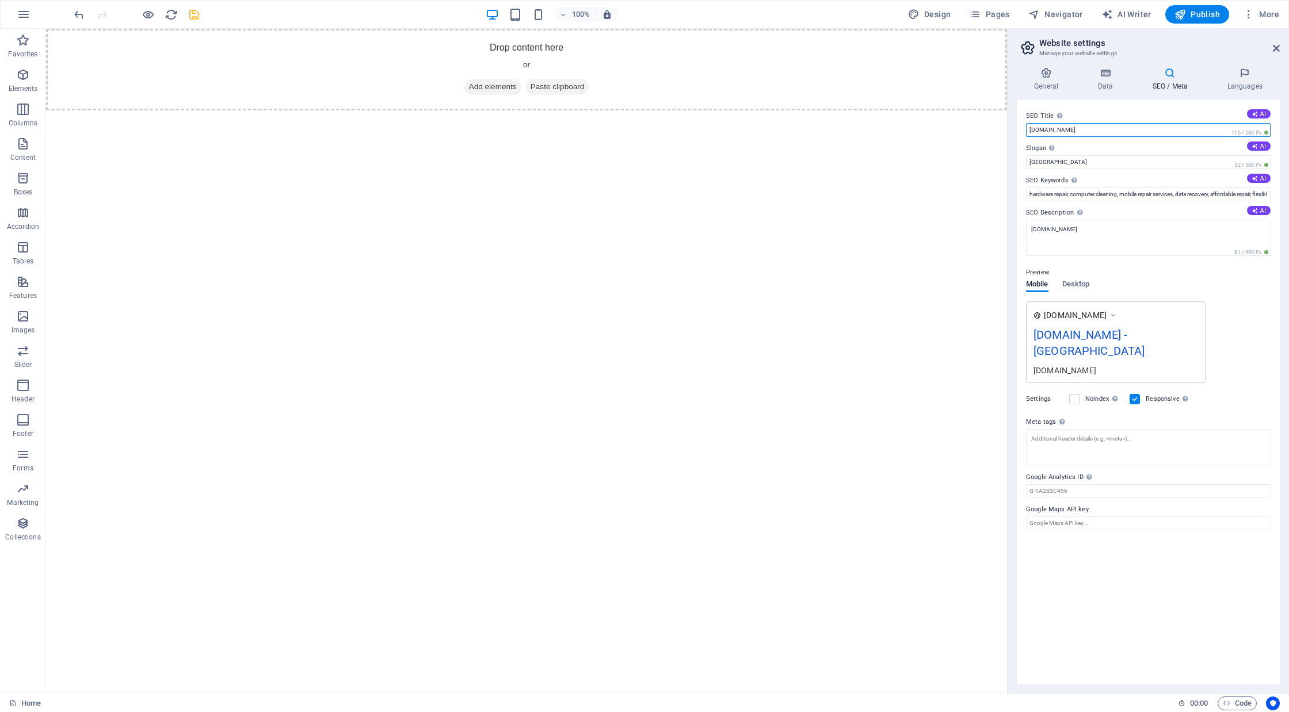
click at [1145, 129] on input "[DOMAIN_NAME]" at bounding box center [1148, 130] width 245 height 14
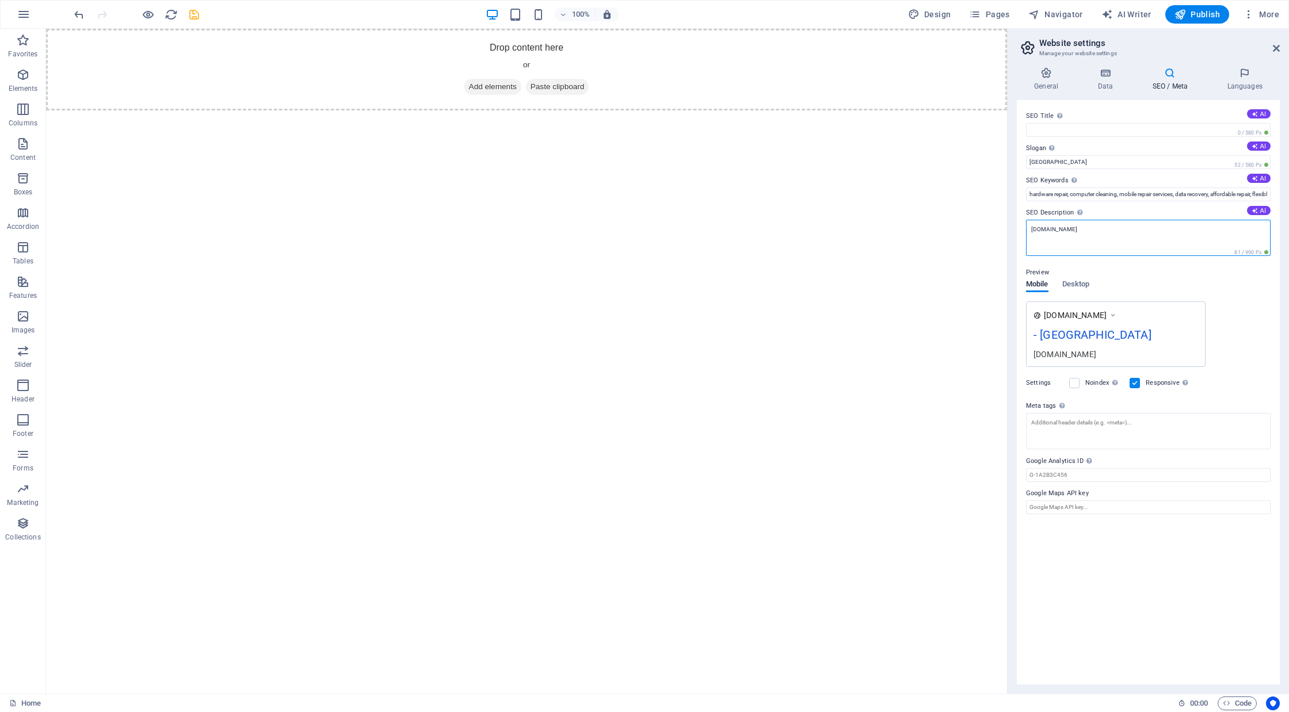
click at [1142, 226] on textarea "[DOMAIN_NAME]" at bounding box center [1148, 238] width 245 height 36
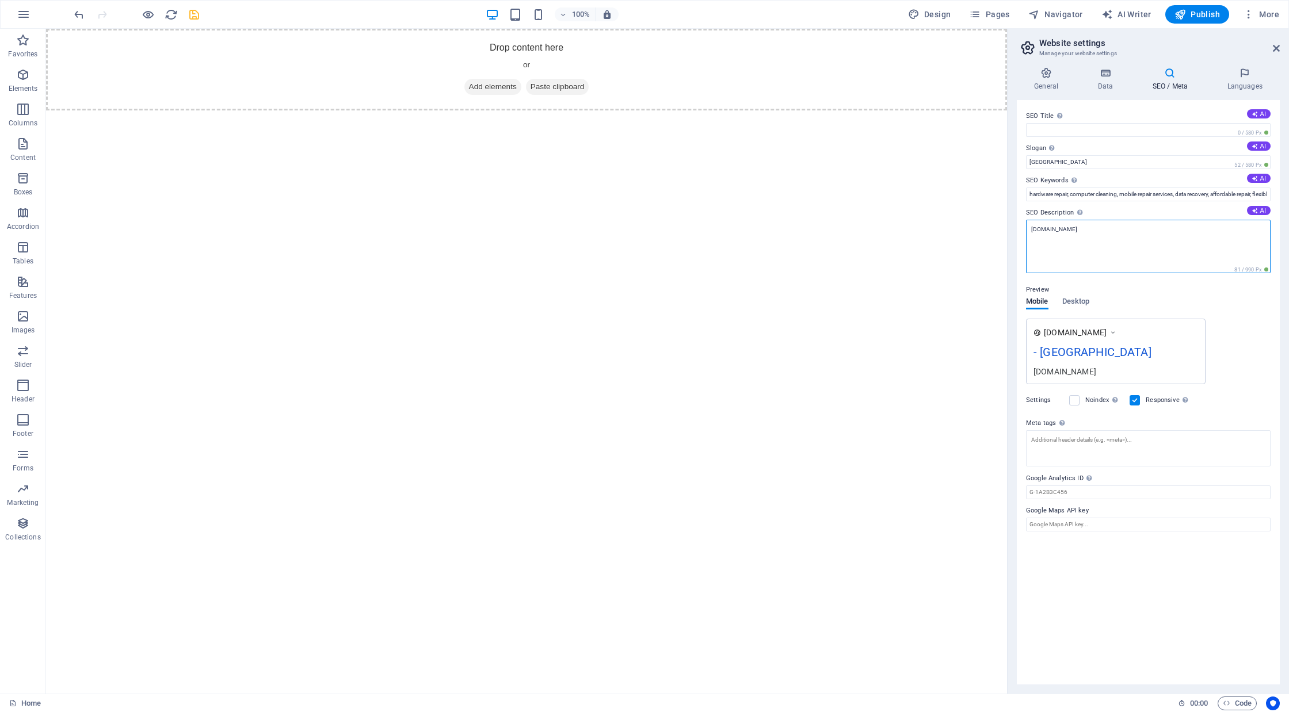
click at [1142, 226] on textarea "[DOMAIN_NAME]" at bounding box center [1148, 247] width 245 height 54
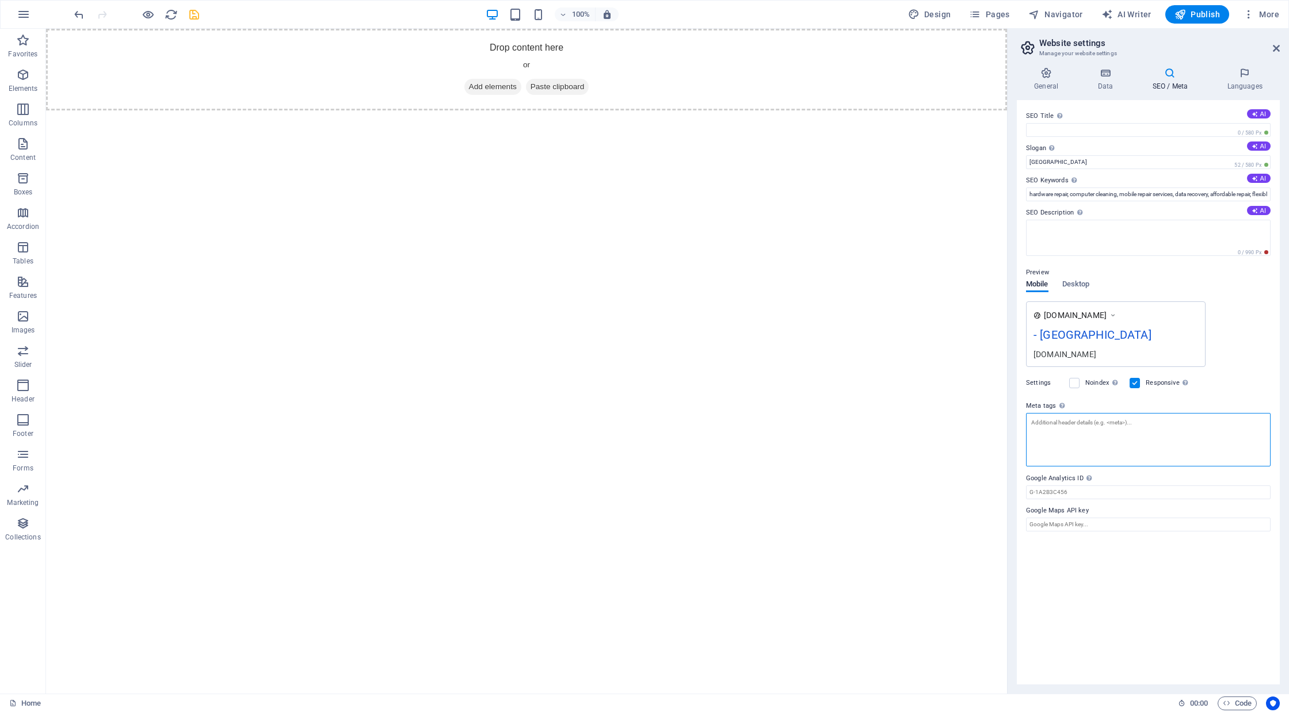
click at [1122, 458] on textarea "Meta tags Enter HTML code here that will be placed inside the tags of your webs…" at bounding box center [1148, 440] width 245 height 54
click at [1236, 75] on icon at bounding box center [1245, 73] width 70 height 12
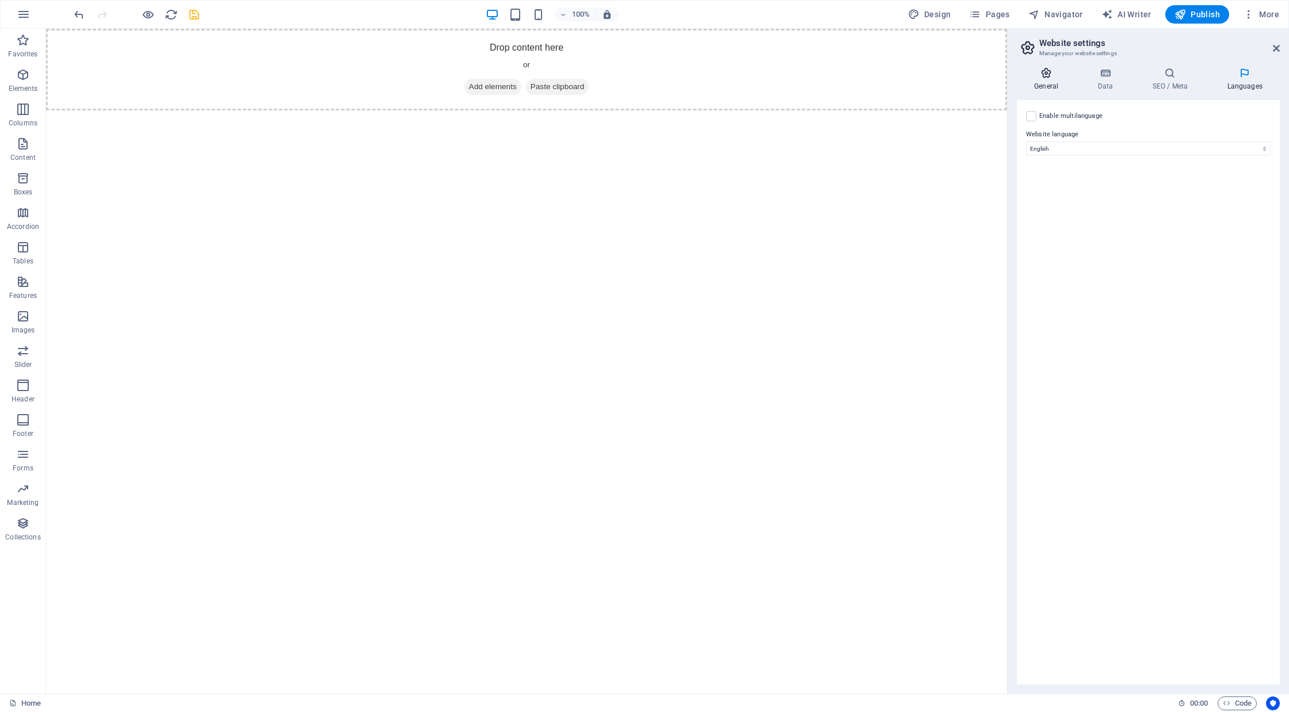
click at [1055, 74] on icon at bounding box center [1046, 73] width 59 height 12
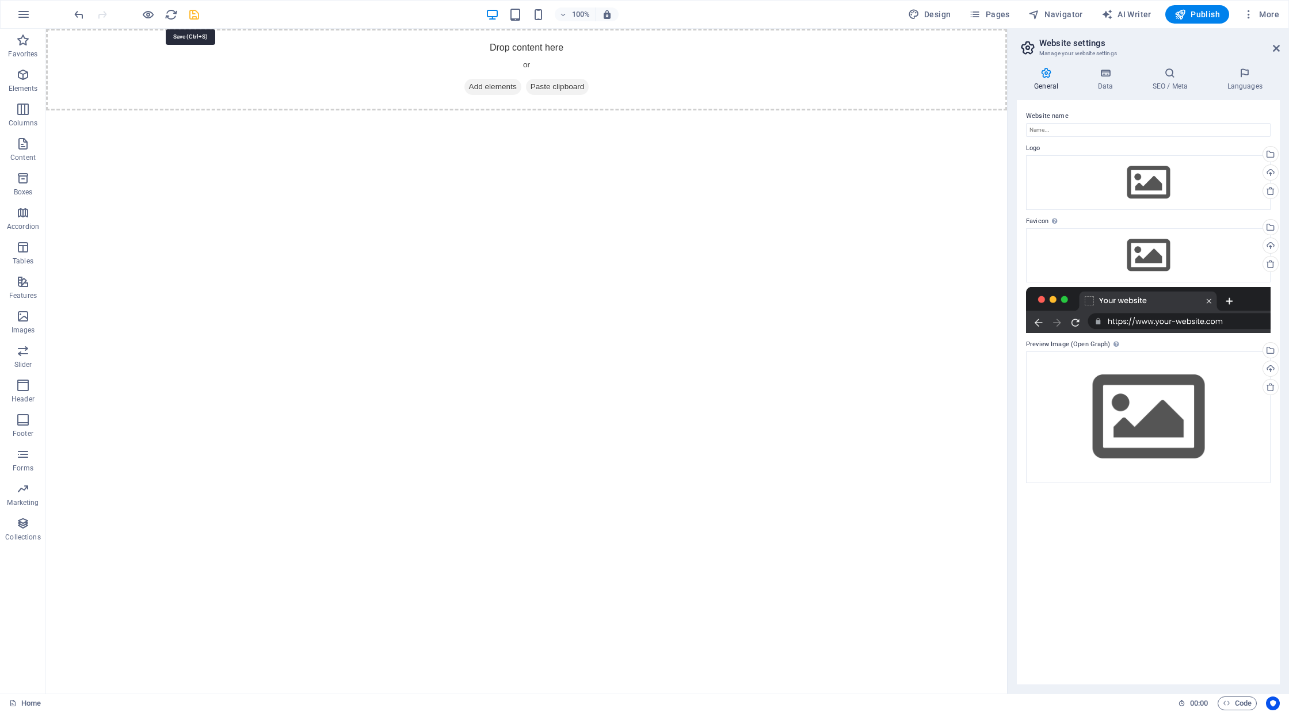
click at [197, 13] on icon "save" at bounding box center [194, 14] width 13 height 13
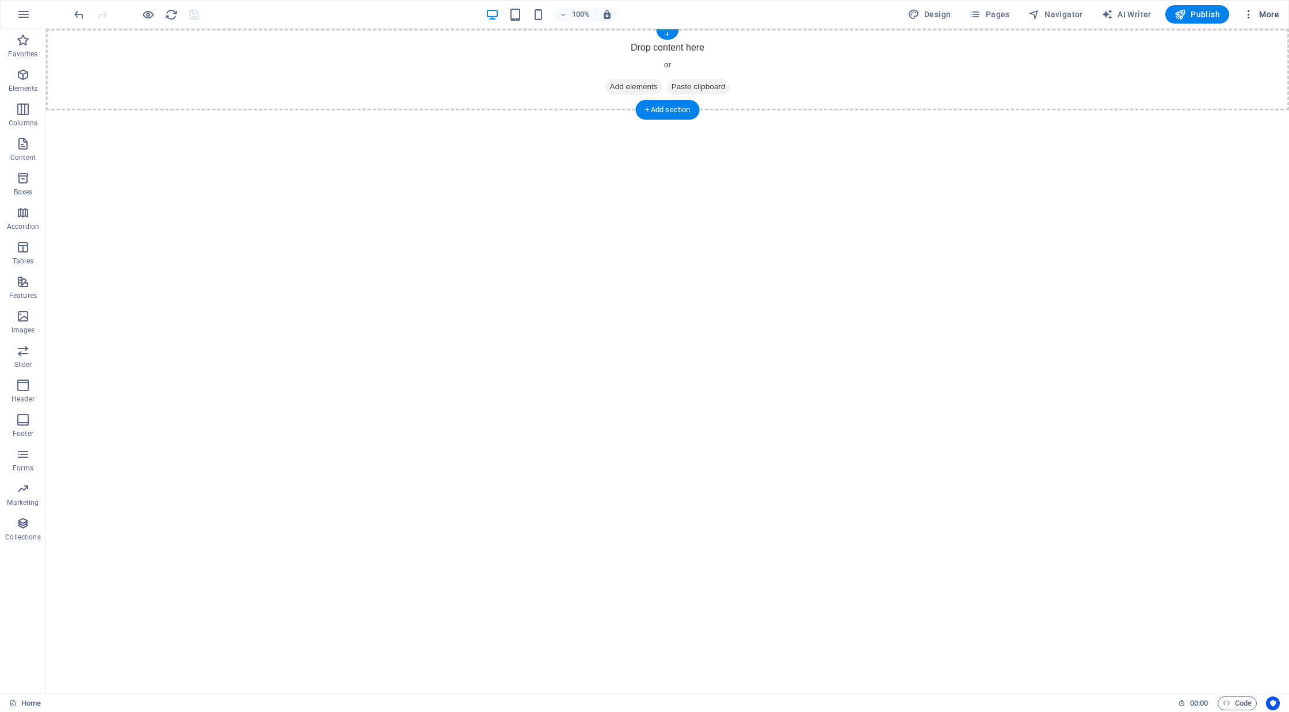
click at [1257, 16] on span "More" at bounding box center [1261, 15] width 36 height 12
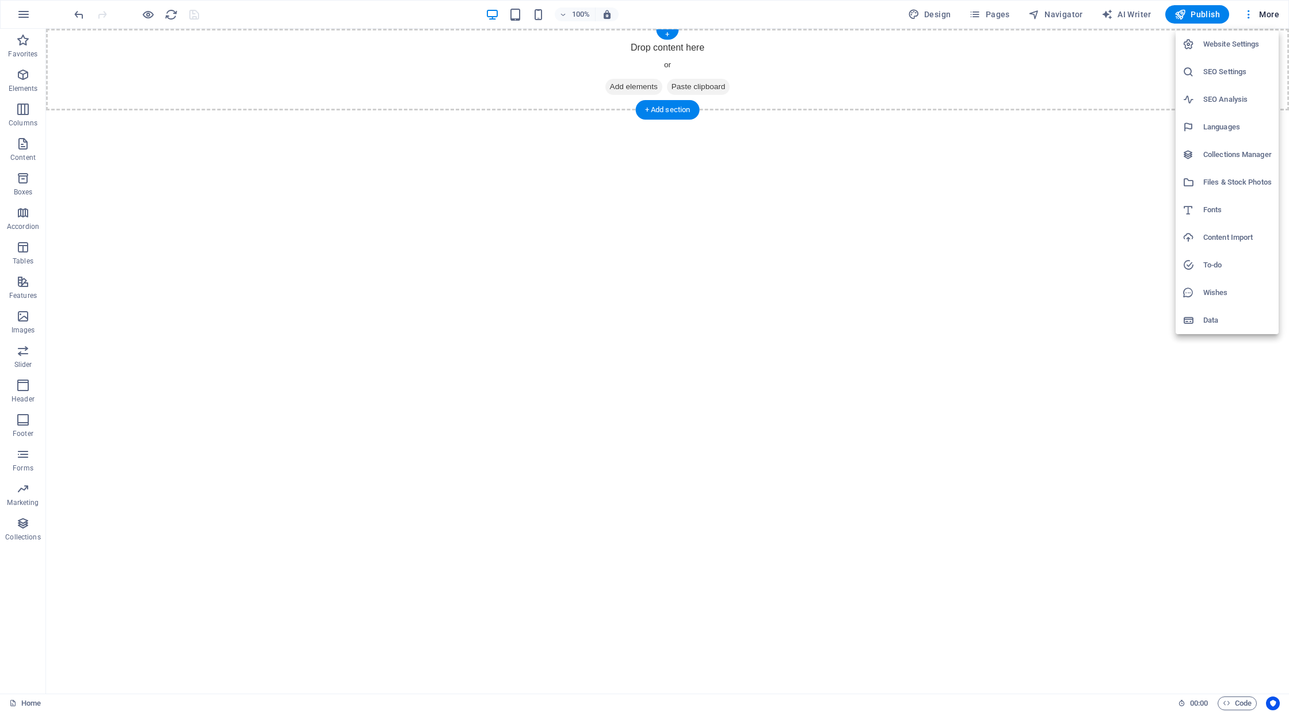
click at [1234, 323] on h6 "Data" at bounding box center [1237, 321] width 68 height 14
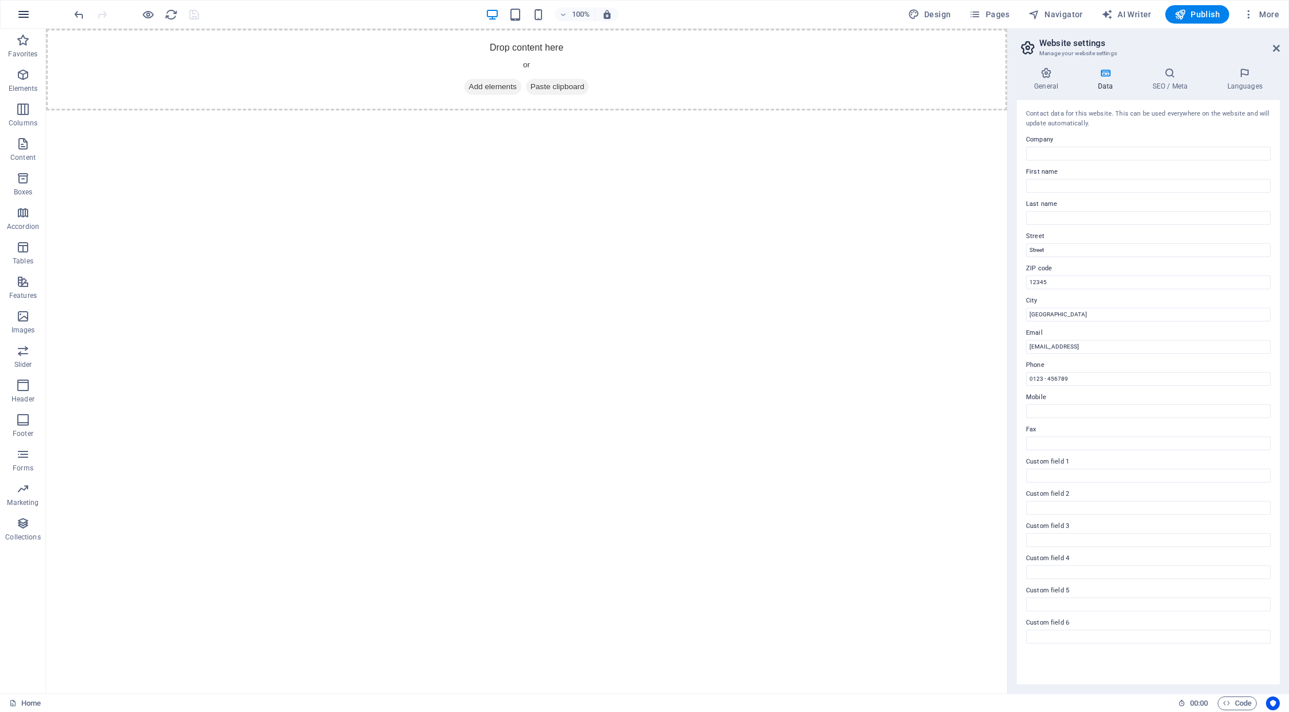
click at [19, 18] on icon "button" at bounding box center [24, 14] width 14 height 14
